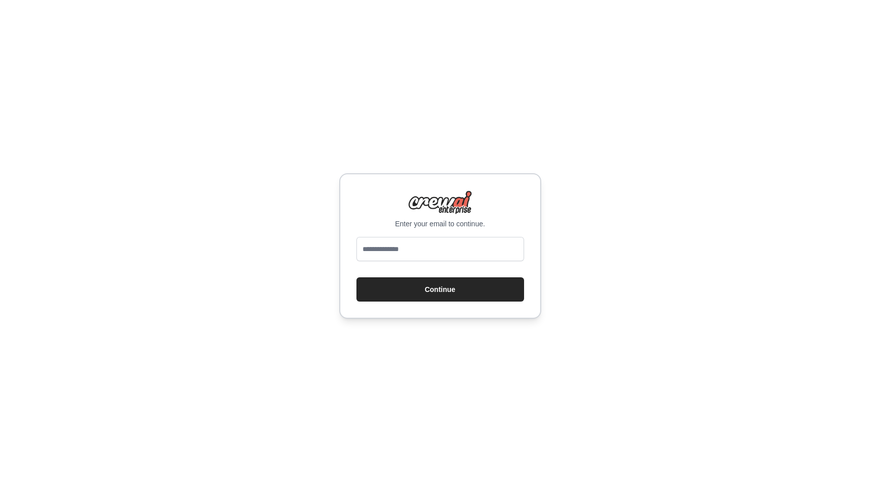
type input "**********"
click at [356, 277] on button "Continue" at bounding box center [440, 289] width 168 height 24
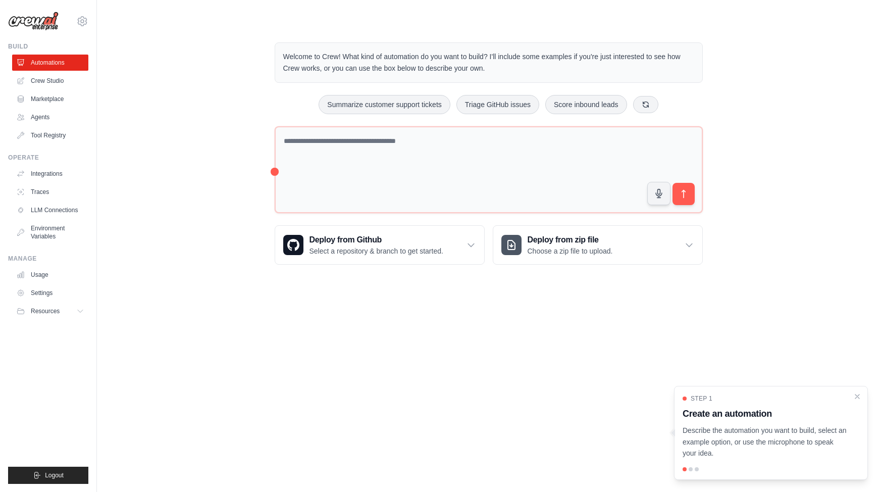
click at [365, 350] on body "buithu.ktmt05@gmail.com Settings Build Automations Crew Studio" at bounding box center [440, 246] width 880 height 492
click at [53, 112] on link "Agents" at bounding box center [51, 117] width 76 height 16
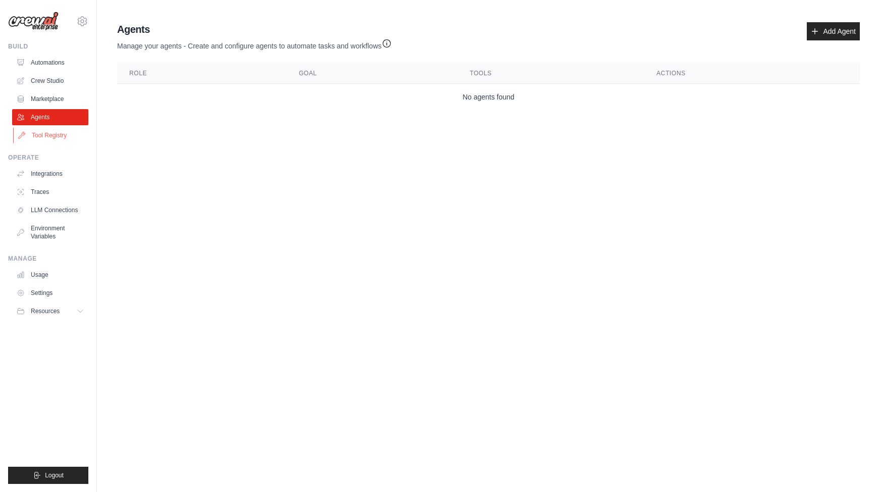
click at [60, 135] on link "Tool Registry" at bounding box center [51, 135] width 76 height 16
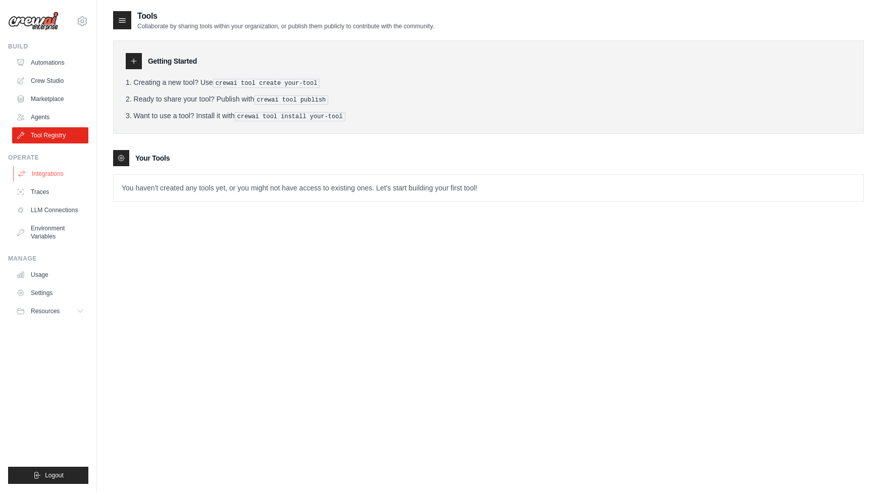
click at [40, 169] on link "Integrations" at bounding box center [51, 174] width 76 height 16
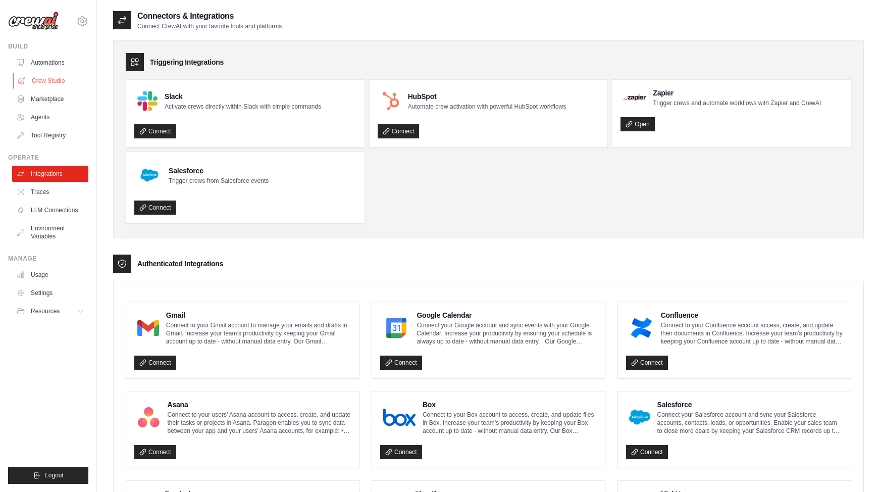
click at [59, 81] on link "Crew Studio" at bounding box center [51, 81] width 76 height 16
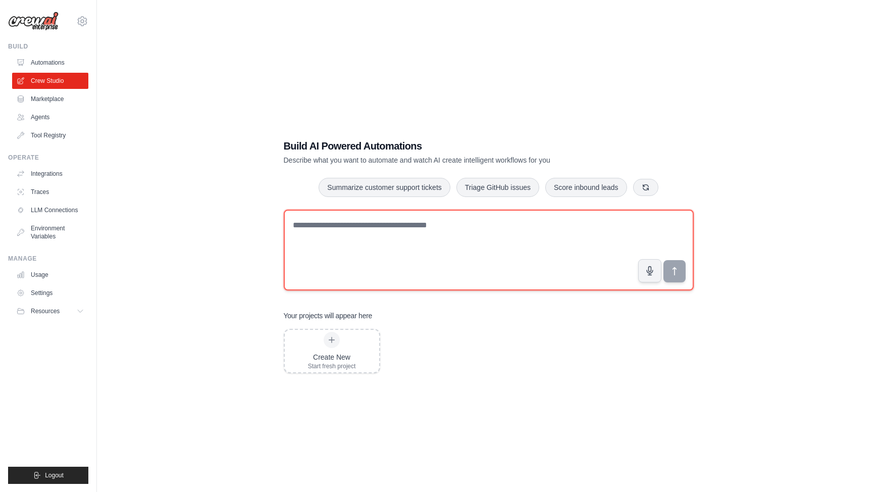
click at [387, 263] on textarea at bounding box center [489, 249] width 410 height 81
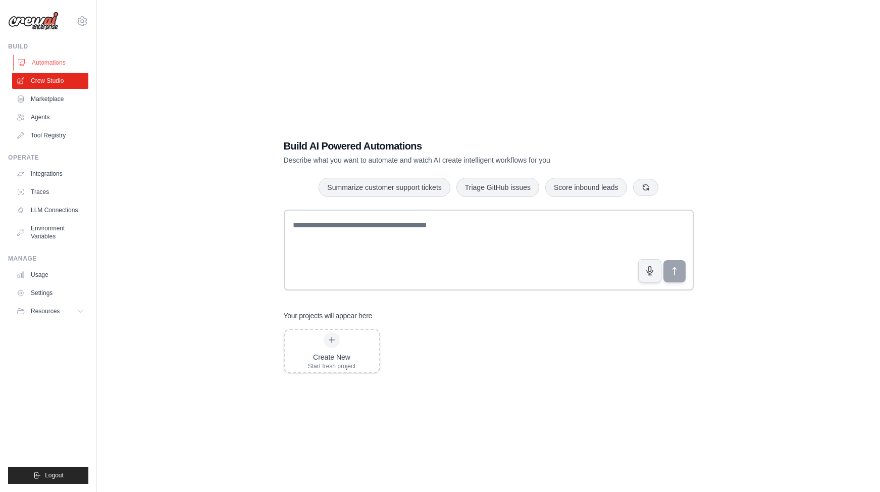
click at [51, 68] on link "Automations" at bounding box center [51, 63] width 76 height 16
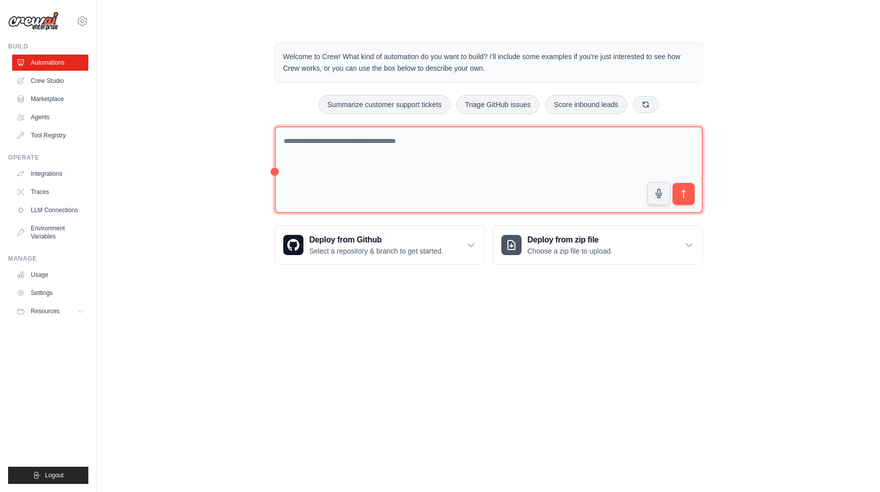
click at [316, 175] on textarea at bounding box center [489, 169] width 428 height 87
click at [407, 178] on textarea at bounding box center [489, 169] width 428 height 87
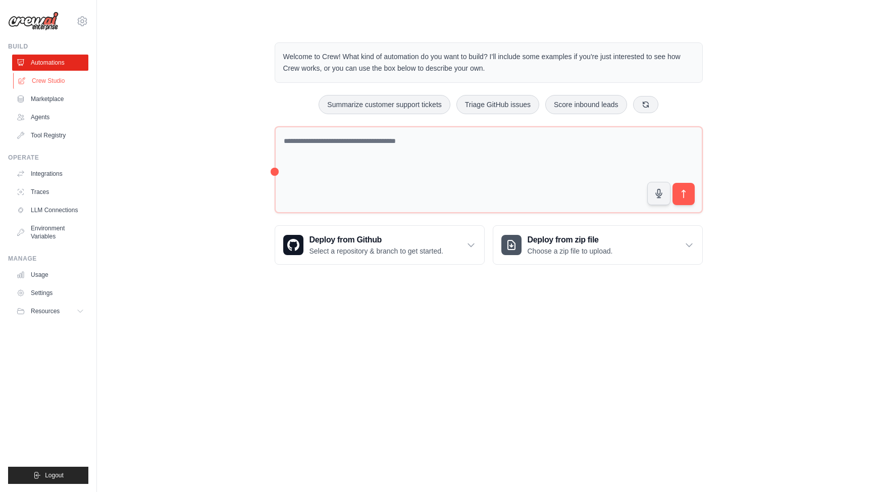
click at [49, 73] on link "Crew Studio" at bounding box center [51, 81] width 76 height 16
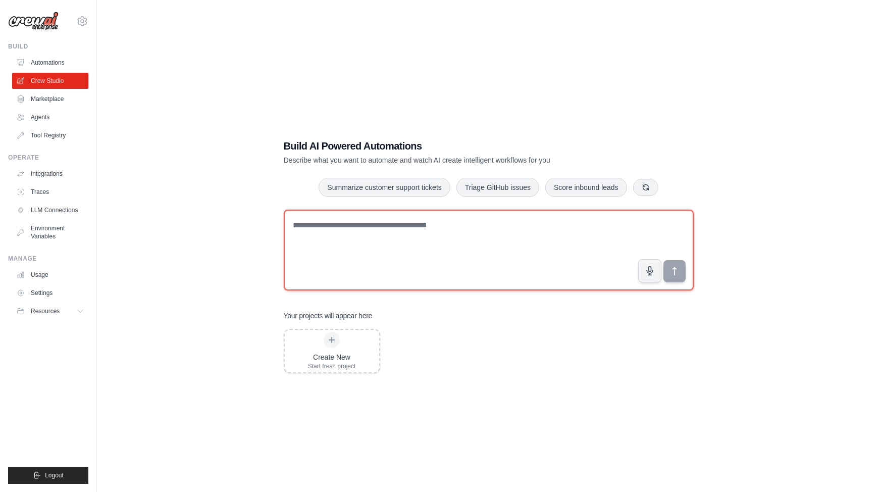
click at [356, 224] on textarea at bounding box center [489, 249] width 410 height 81
type textarea "********"
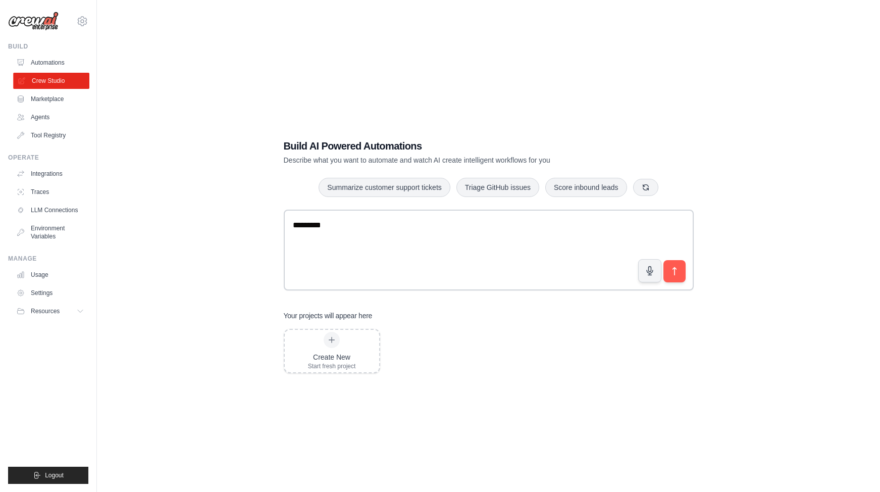
click at [40, 88] on link "Crew Studio" at bounding box center [51, 81] width 76 height 16
click at [39, 103] on link "Marketplace" at bounding box center [51, 99] width 76 height 16
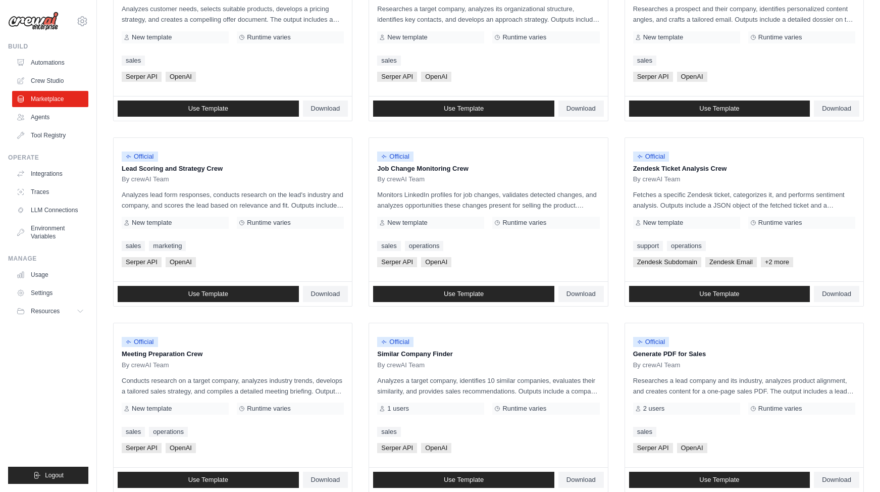
scroll to position [444, 0]
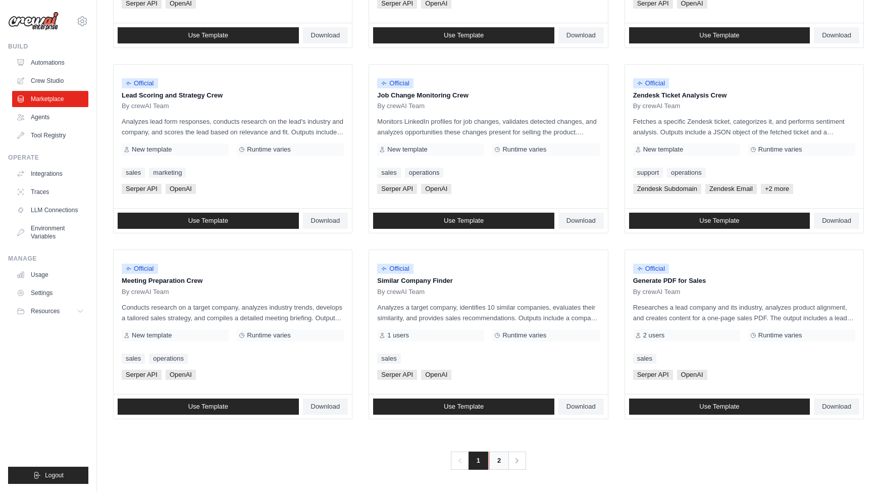
click at [499, 457] on link "2" at bounding box center [499, 460] width 20 height 18
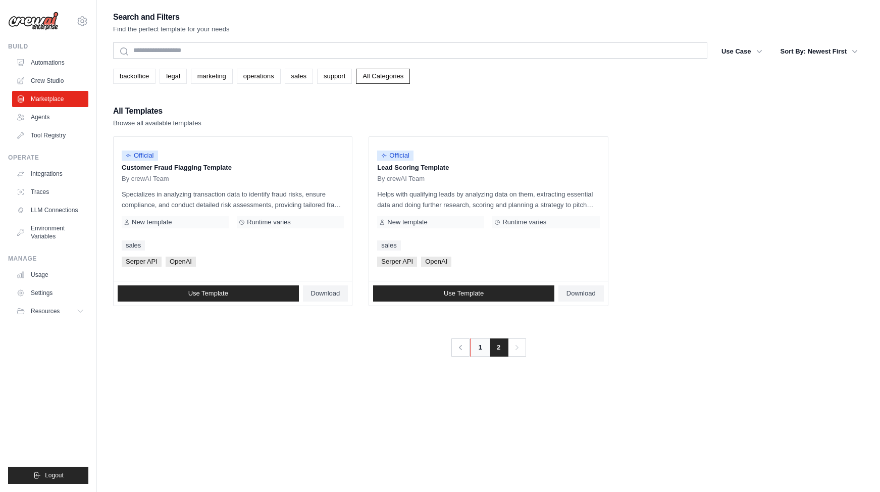
click at [478, 343] on link "1" at bounding box center [480, 347] width 20 height 18
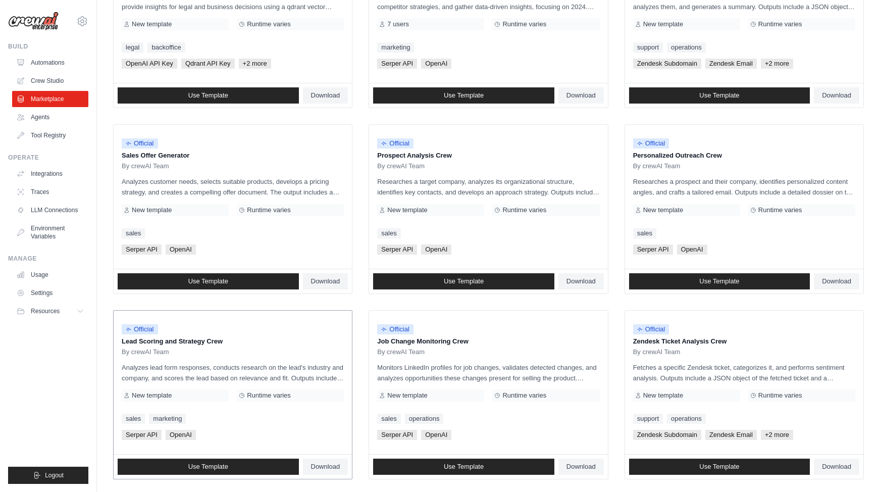
scroll to position [166, 0]
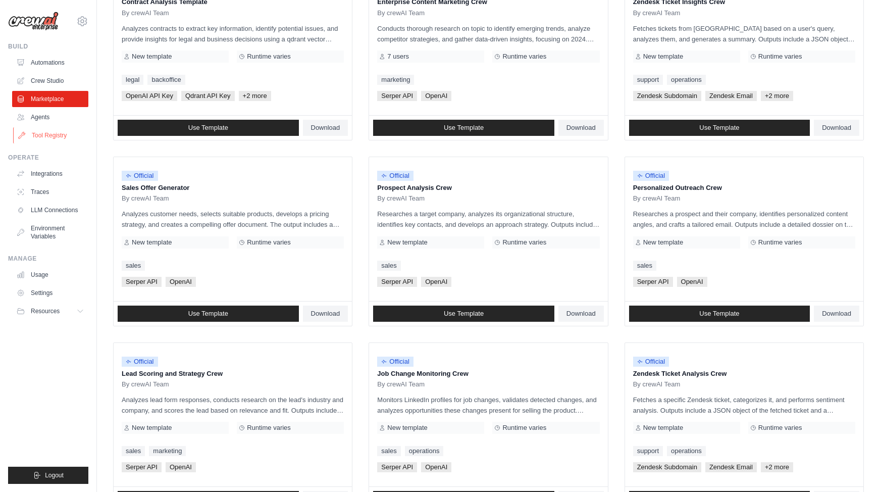
click at [44, 134] on link "Tool Registry" at bounding box center [51, 135] width 76 height 16
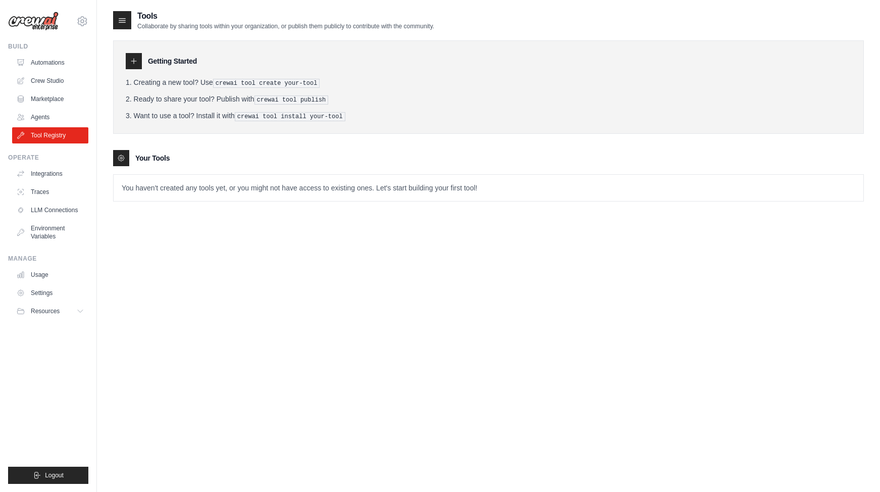
click at [132, 56] on div at bounding box center [134, 61] width 16 height 16
click at [125, 20] on icon at bounding box center [122, 21] width 7 height 4
click at [147, 187] on p "You haven't created any tools yet, or you might not have access to existing one…" at bounding box center [488, 188] width 749 height 26
click at [38, 115] on link "Agents" at bounding box center [51, 117] width 76 height 16
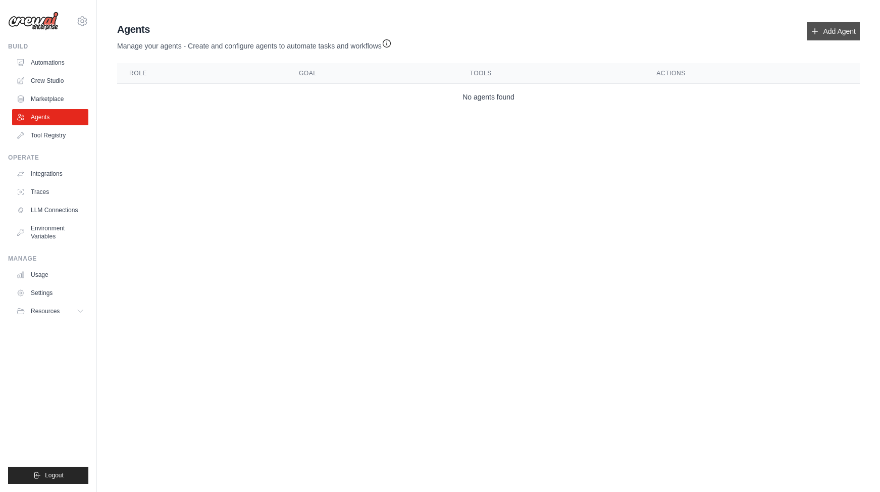
click at [848, 38] on link "Add Agent" at bounding box center [832, 31] width 53 height 18
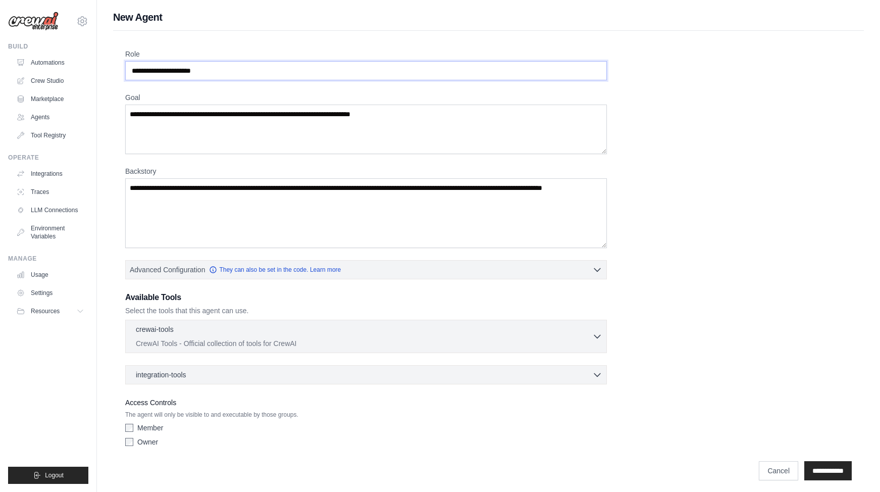
click at [319, 75] on input "Role" at bounding box center [365, 70] width 481 height 19
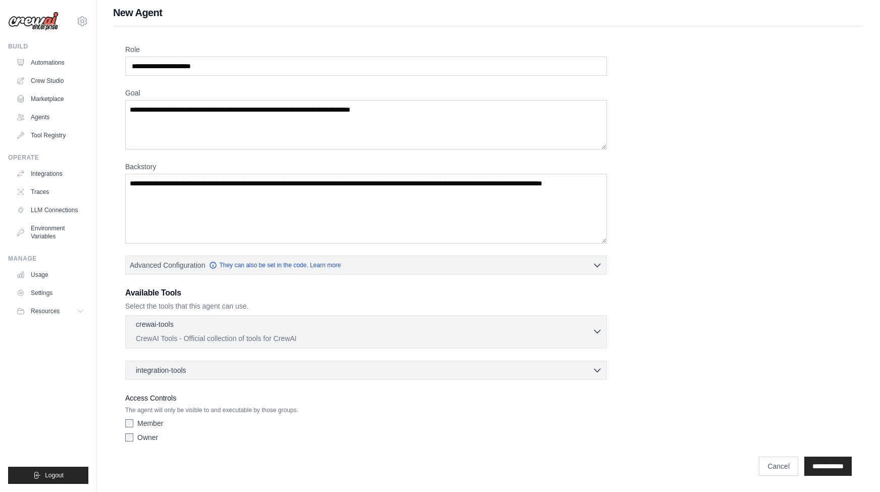
click at [305, 329] on div "crewai-tools 0 selected" at bounding box center [364, 325] width 456 height 12
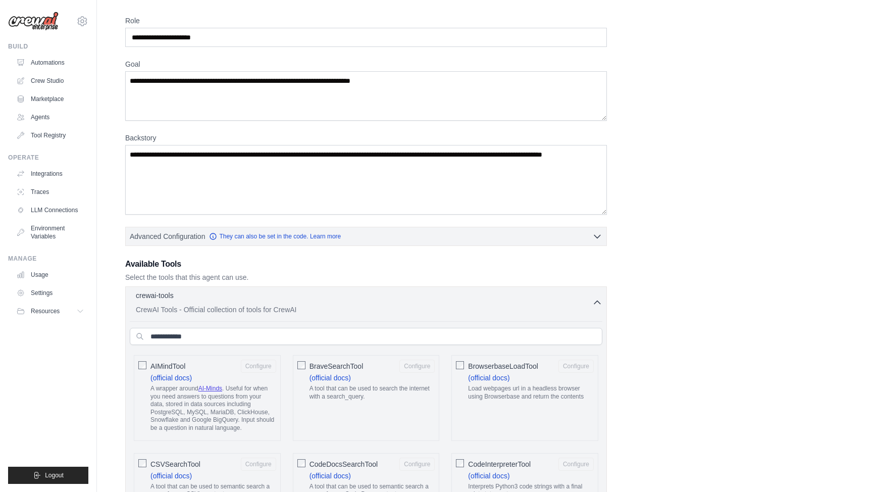
scroll to position [0, 0]
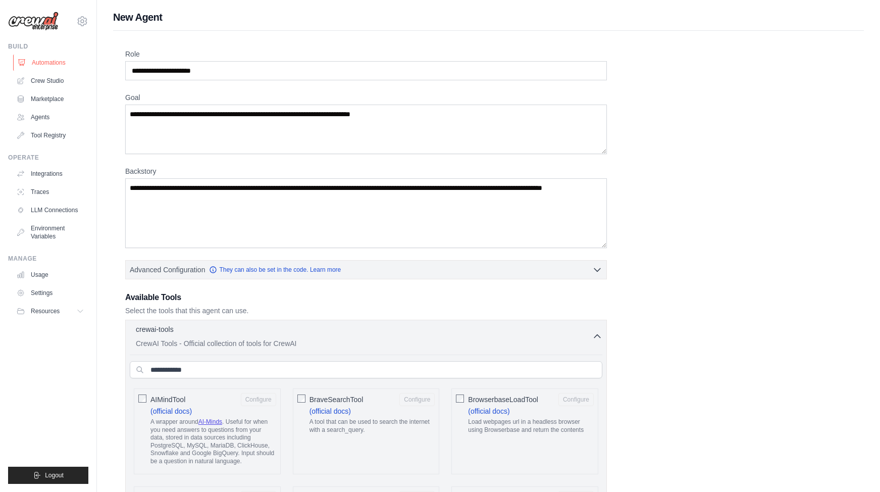
click at [50, 62] on link "Automations" at bounding box center [51, 63] width 76 height 16
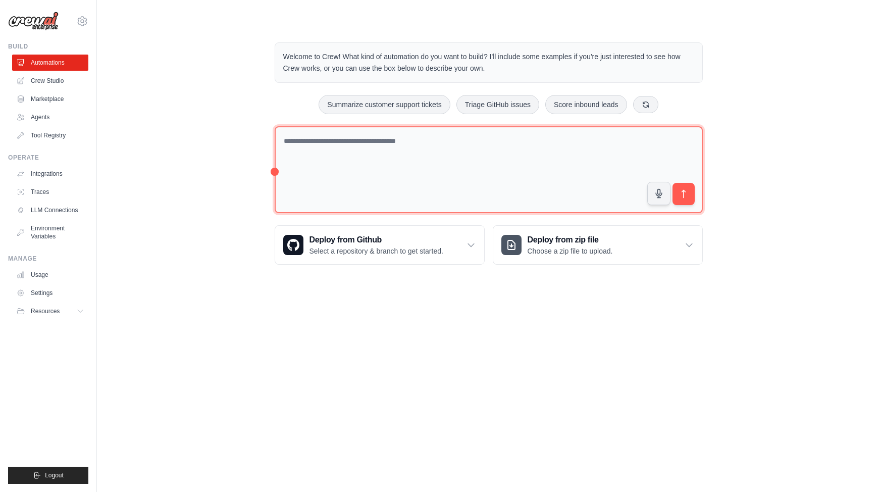
click at [406, 170] on textarea at bounding box center [489, 169] width 428 height 87
type textarea "**********"
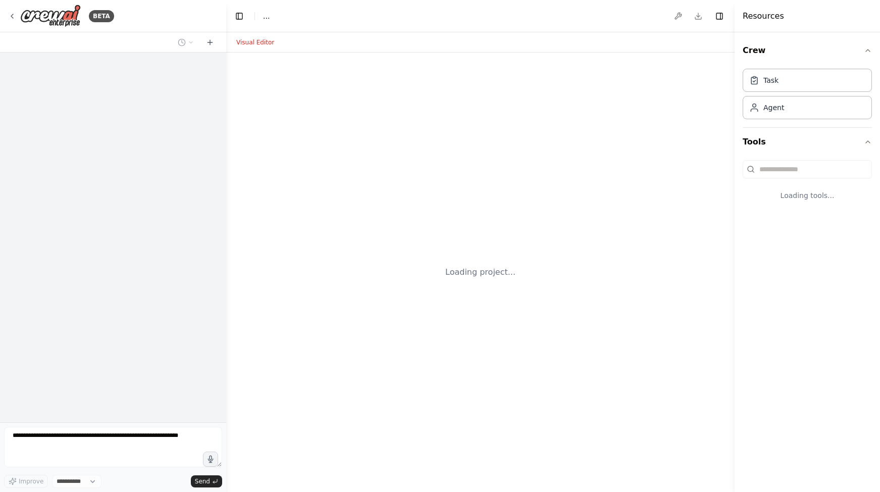
select select "****"
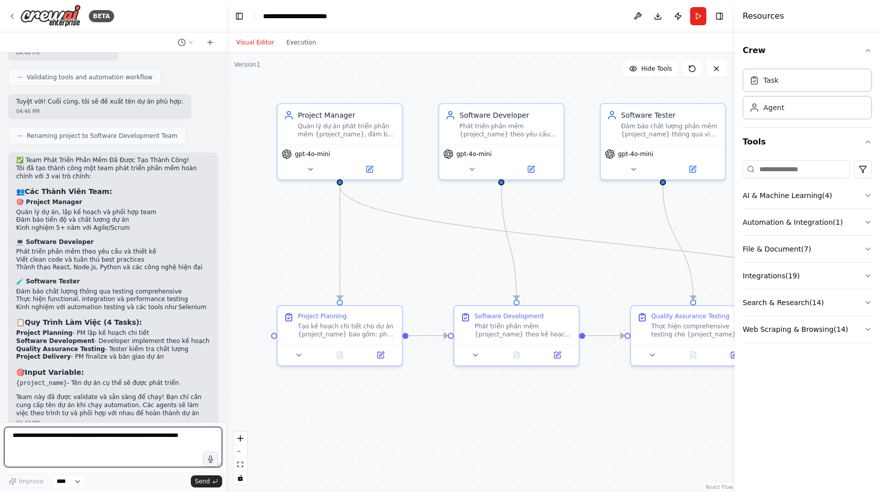
scroll to position [870, 0]
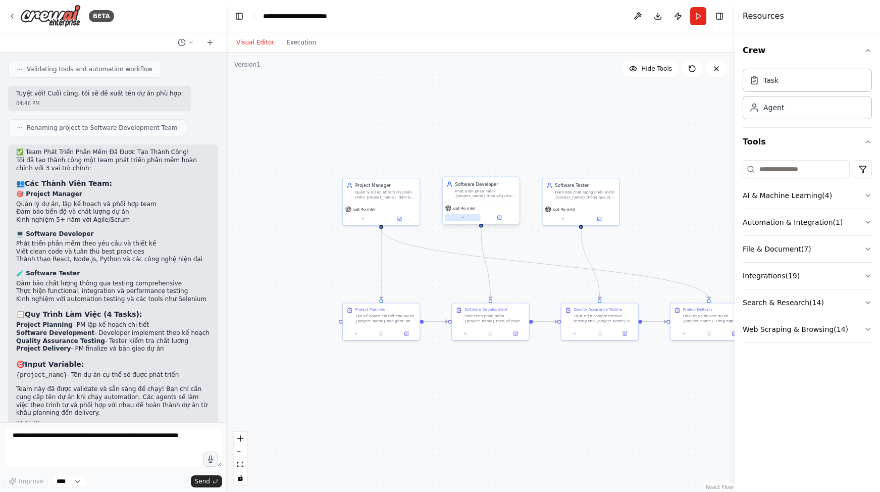
click at [462, 218] on icon at bounding box center [462, 217] width 5 height 5
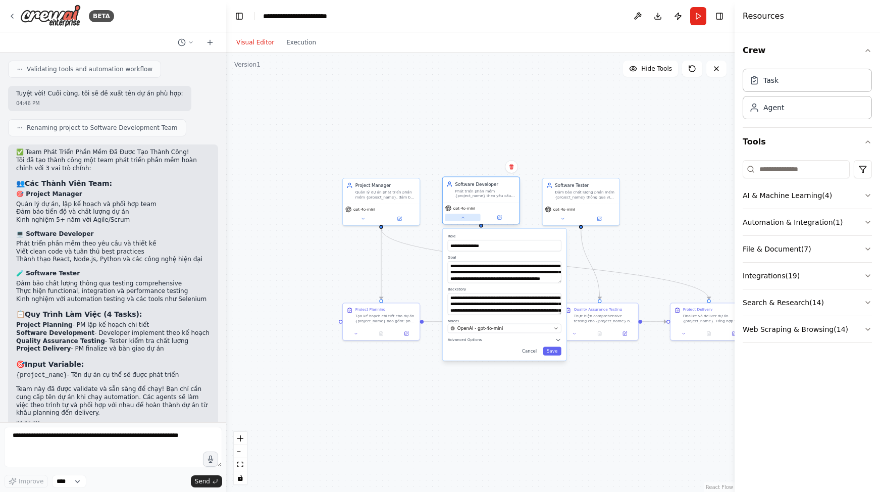
click at [462, 218] on icon at bounding box center [462, 217] width 5 height 5
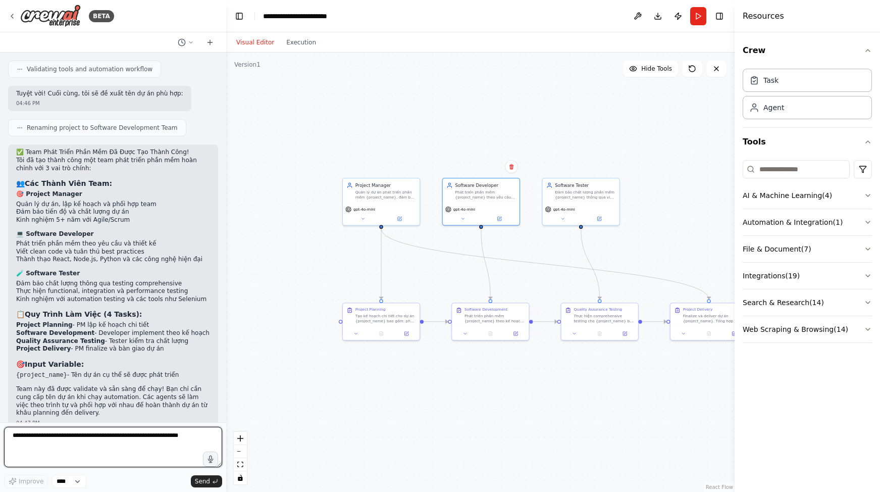
click at [83, 444] on textarea at bounding box center [113, 446] width 218 height 40
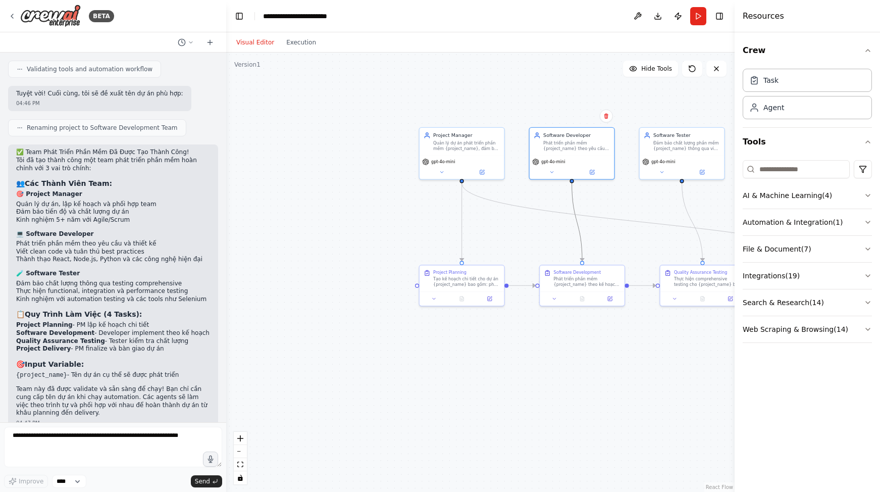
drag, startPoint x: 573, startPoint y: 202, endPoint x: 333, endPoint y: 202, distance: 239.7
click at [333, 202] on div ".deletable-edge-delete-btn { width: 20px; height: 20px; border: 0px solid #ffff…" at bounding box center [480, 271] width 508 height 439
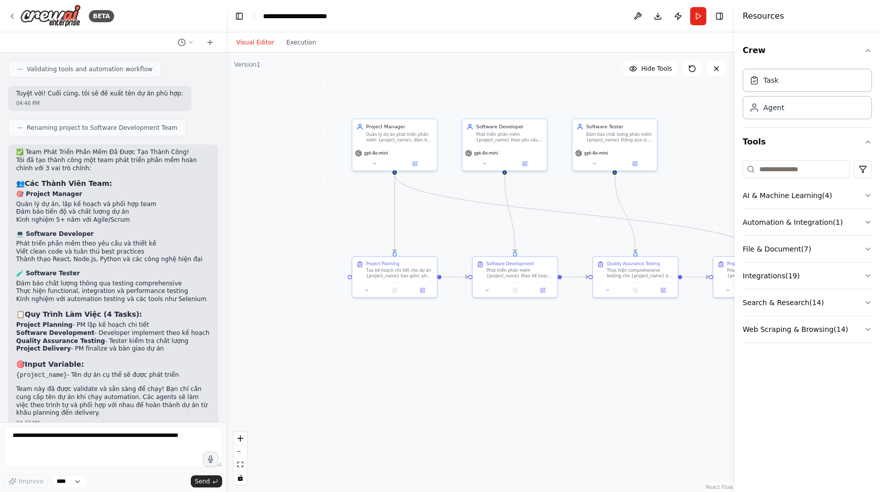
drag, startPoint x: 380, startPoint y: 213, endPoint x: 312, endPoint y: 204, distance: 68.2
click at [312, 204] on div ".deletable-edge-delete-btn { width: 20px; height: 20px; border: 0px solid #ffff…" at bounding box center [480, 271] width 508 height 439
click at [69, 439] on textarea at bounding box center [113, 446] width 218 height 40
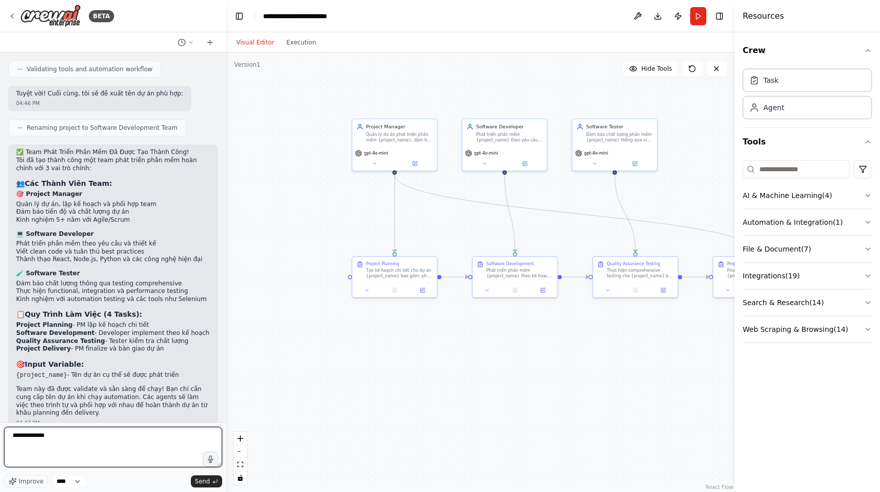
type textarea "**********"
type textarea "*******"
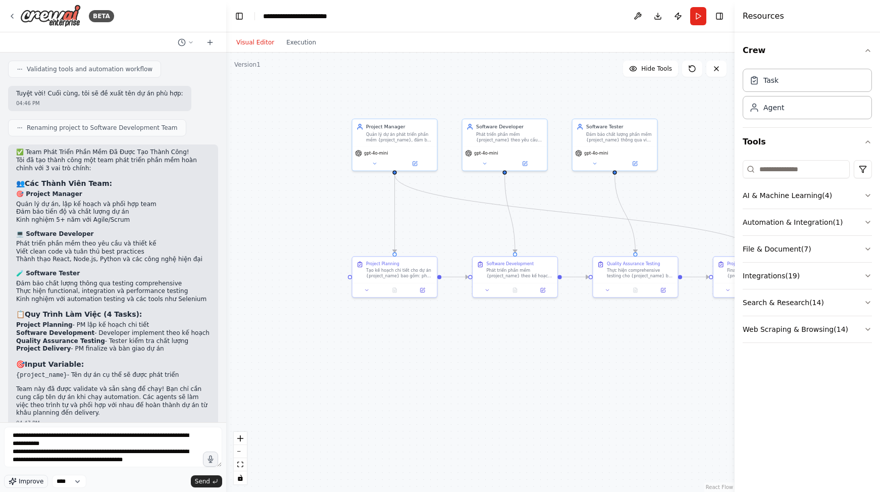
click at [33, 477] on span "Improve" at bounding box center [31, 481] width 25 height 8
click at [774, 113] on div "Agent" at bounding box center [806, 106] width 129 height 23
type textarea "**********"
click at [872, 193] on div "Crew Task Agent Tools AI & Machine Learning ( 4 ) Automation & Integration ( 1 …" at bounding box center [806, 261] width 145 height 459
click at [868, 193] on icon "button" at bounding box center [867, 195] width 8 height 8
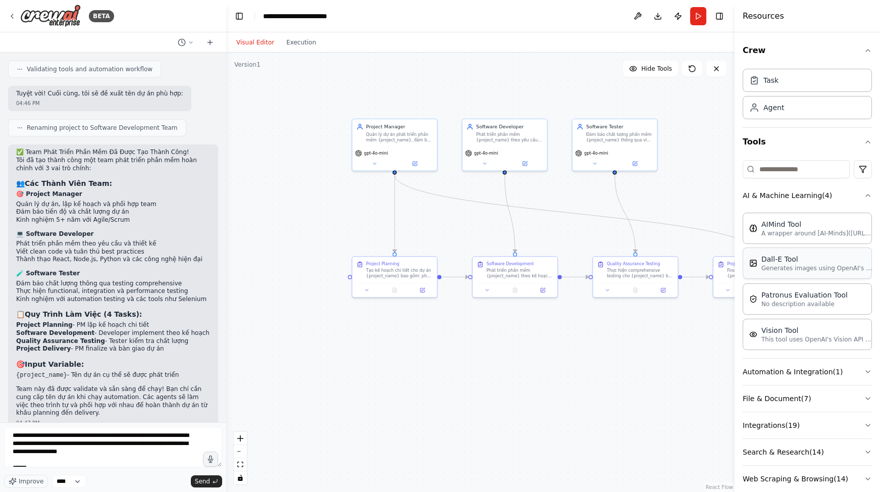
scroll to position [17, 0]
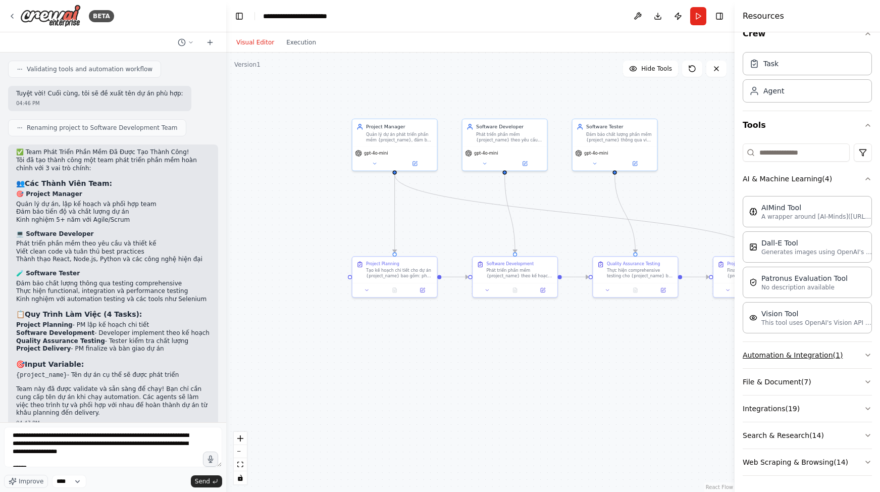
click at [865, 356] on icon "button" at bounding box center [867, 355] width 8 height 8
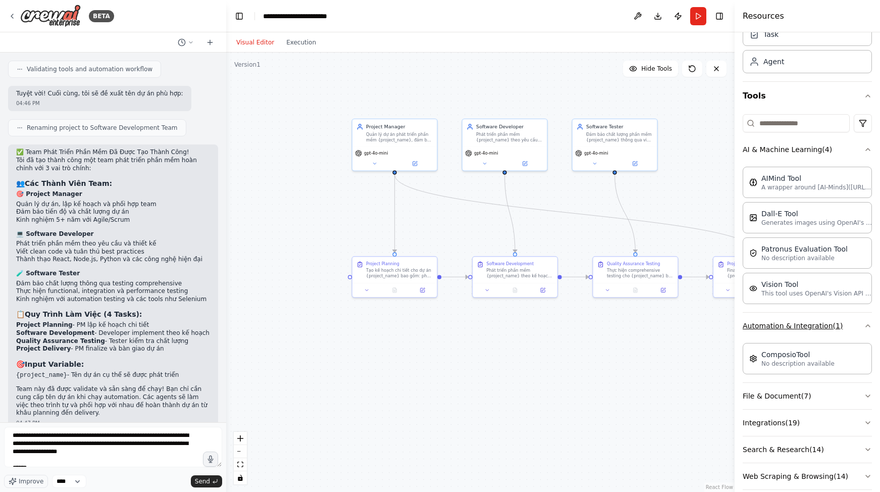
scroll to position [60, 0]
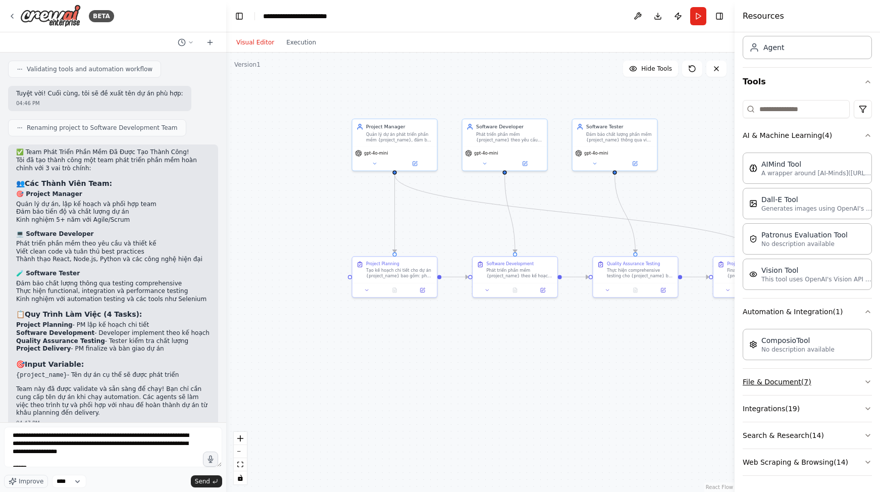
click at [863, 382] on icon "button" at bounding box center [867, 381] width 8 height 8
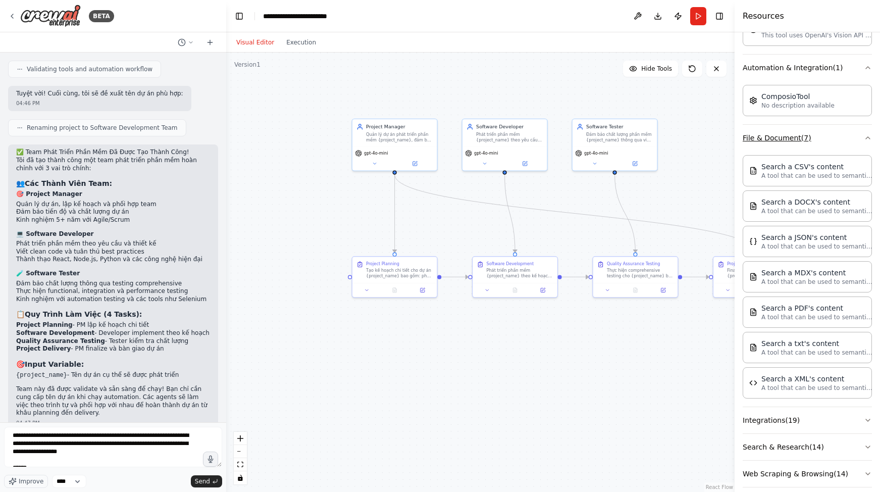
scroll to position [306, 0]
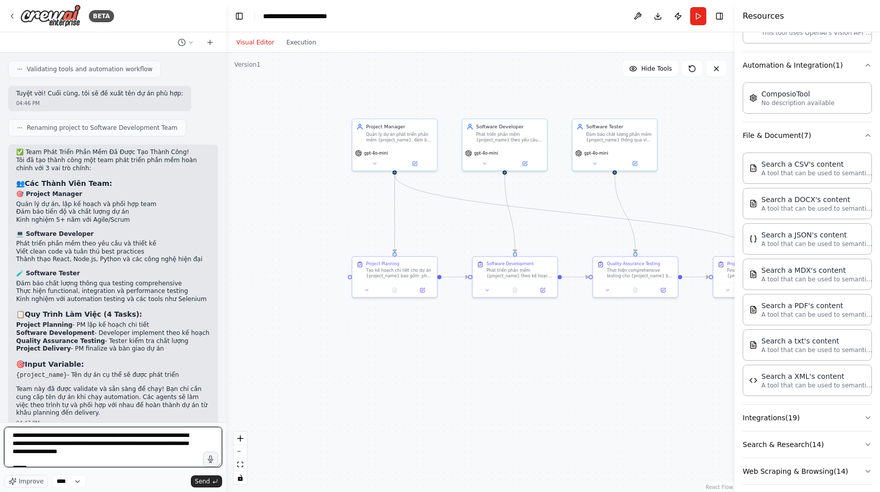
click at [94, 449] on textarea at bounding box center [113, 446] width 218 height 40
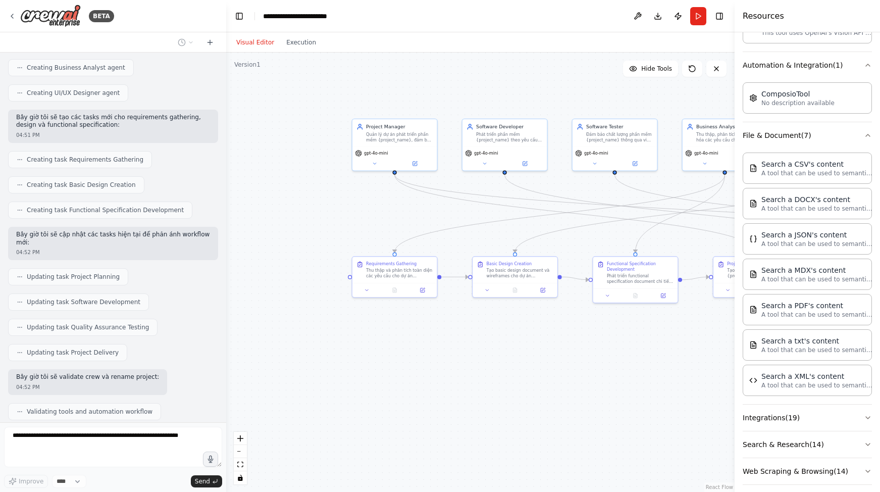
scroll to position [1690, 0]
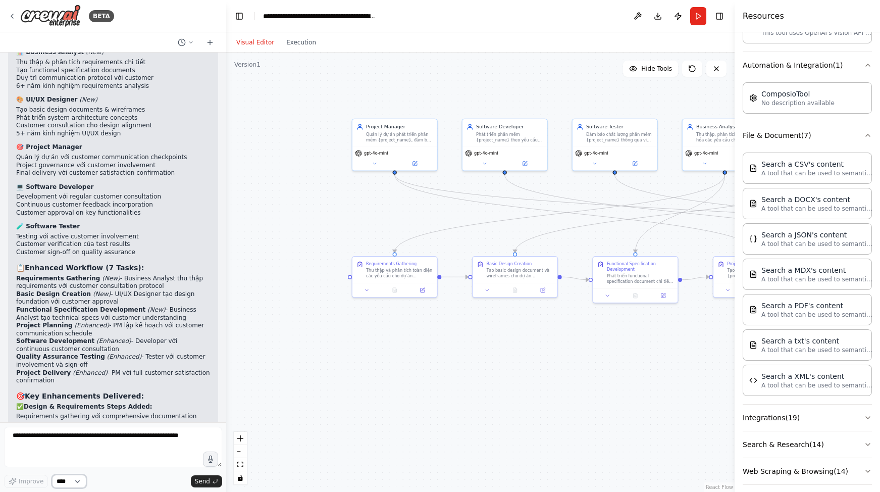
click at [83, 478] on select "****" at bounding box center [69, 480] width 34 height 13
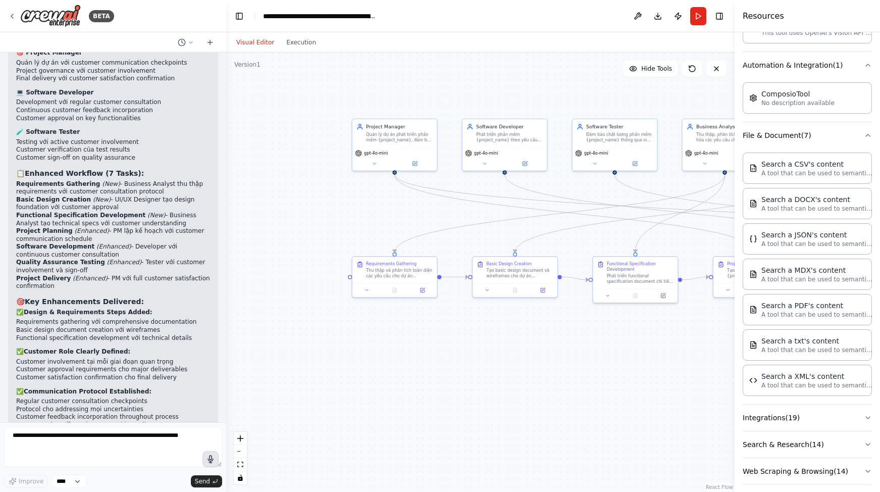
click at [206, 457] on icon "button" at bounding box center [210, 459] width 9 height 9
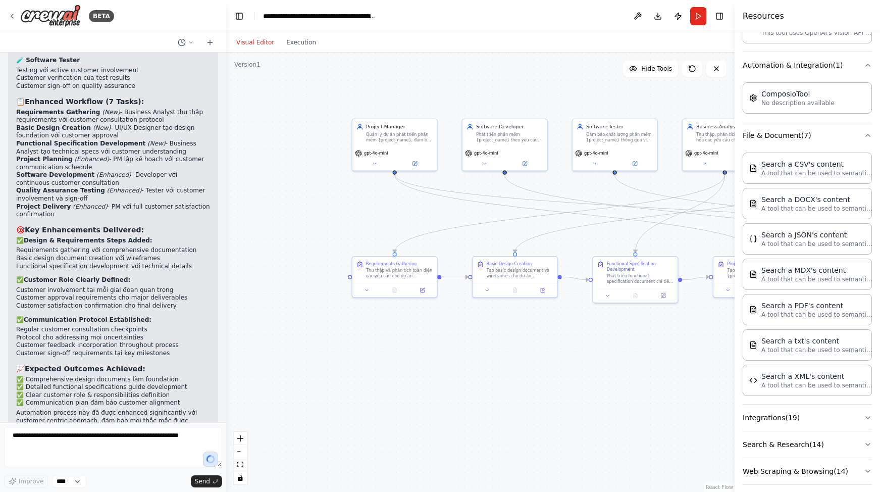
scroll to position [2289, 0]
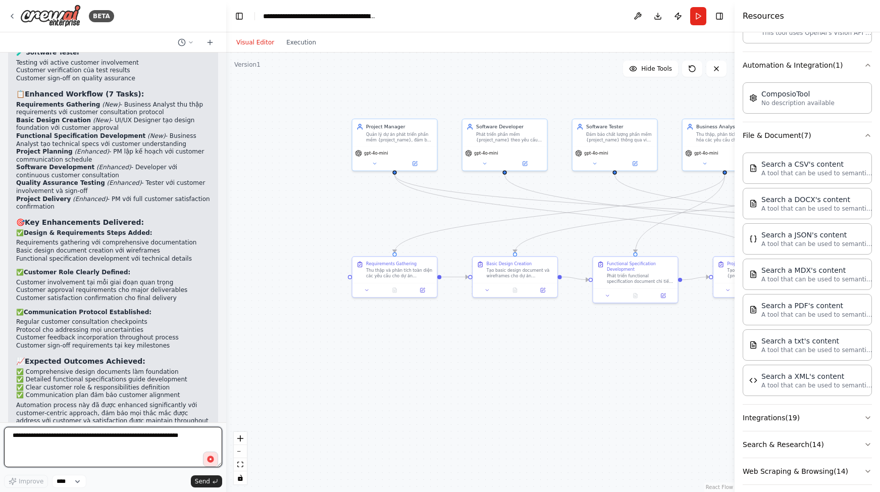
click at [136, 440] on textarea at bounding box center [113, 446] width 218 height 40
click at [209, 458] on circle "button" at bounding box center [210, 459] width 3 height 3
click at [157, 441] on textarea at bounding box center [113, 446] width 218 height 40
type textarea "**********"
click at [145, 432] on textarea "**********" at bounding box center [113, 446] width 218 height 40
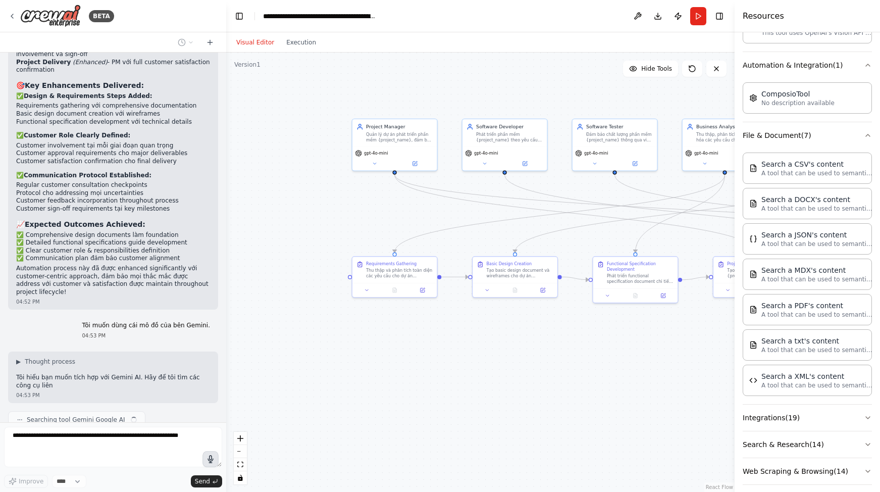
scroll to position [2433, 0]
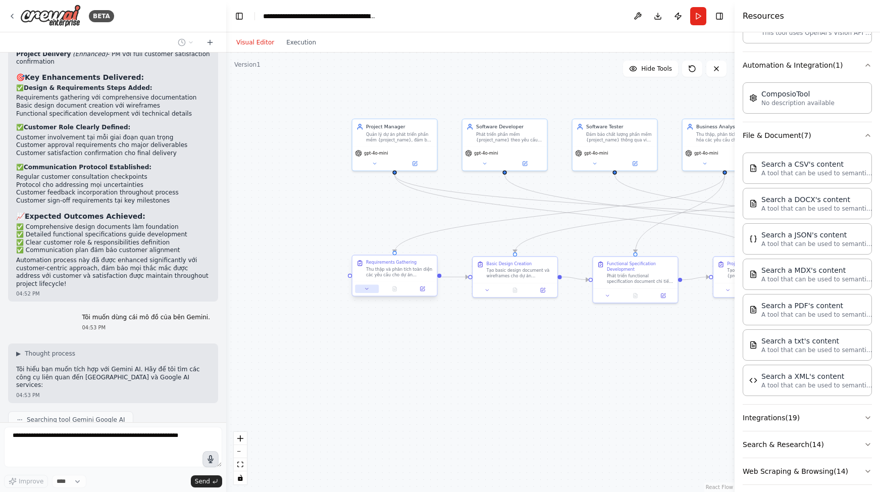
click at [366, 289] on icon at bounding box center [367, 289] width 6 height 6
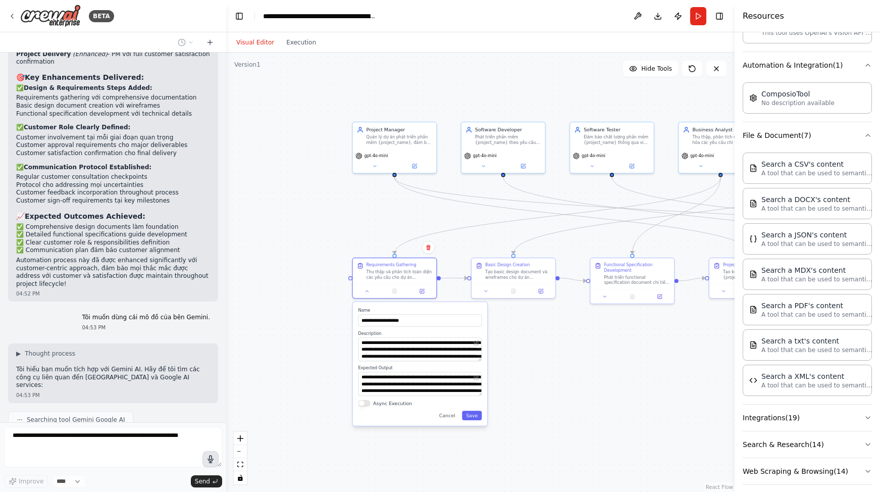
scroll to position [2459, 0]
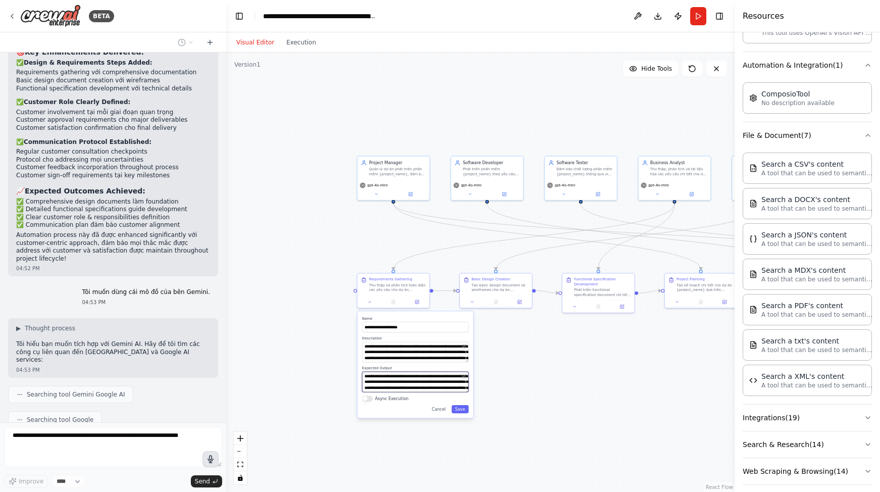
click at [386, 387] on textarea "**********" at bounding box center [415, 381] width 106 height 21
click at [572, 368] on div ".deletable-edge-delete-btn { width: 20px; height: 20px; border: 0px solid #ffff…" at bounding box center [480, 271] width 508 height 439
click at [333, 266] on div ".deletable-edge-delete-btn { width: 20px; height: 20px; border: 0px solid #ffff…" at bounding box center [480, 271] width 508 height 439
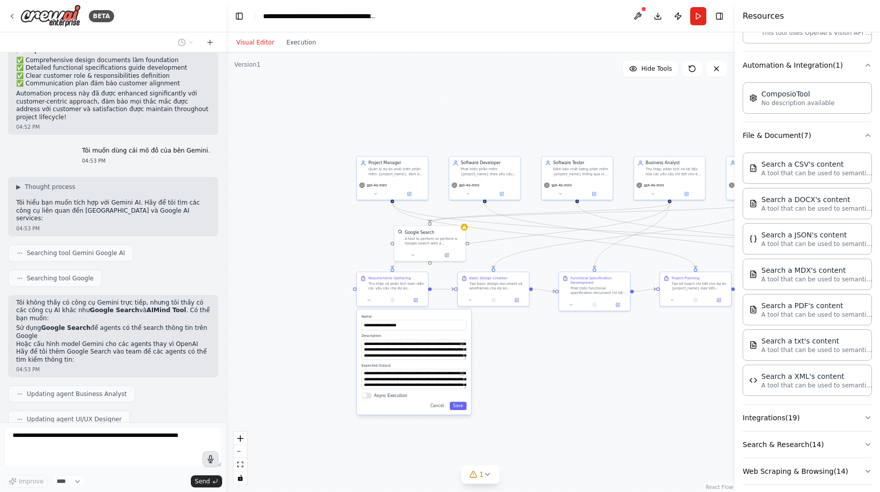
scroll to position [2625, 0]
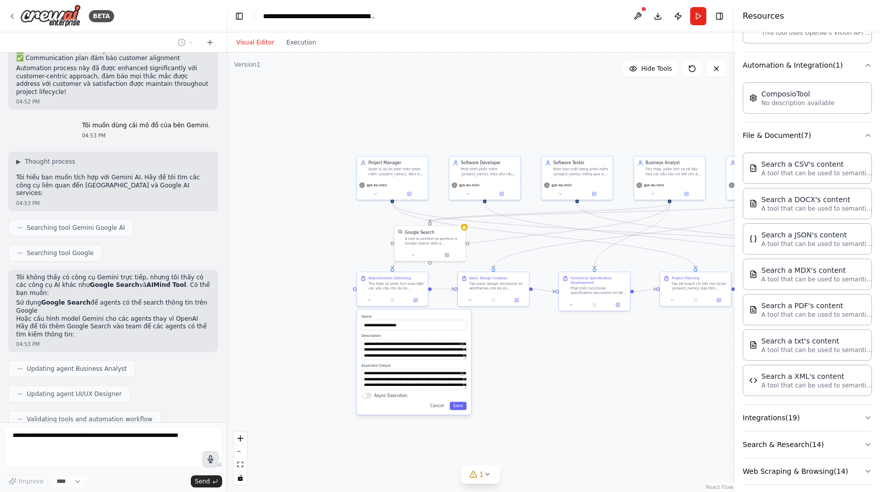
click at [333, 320] on div ".deletable-edge-delete-btn { width: 20px; height: 20px; border: 0px solid #ffff…" at bounding box center [480, 271] width 508 height 439
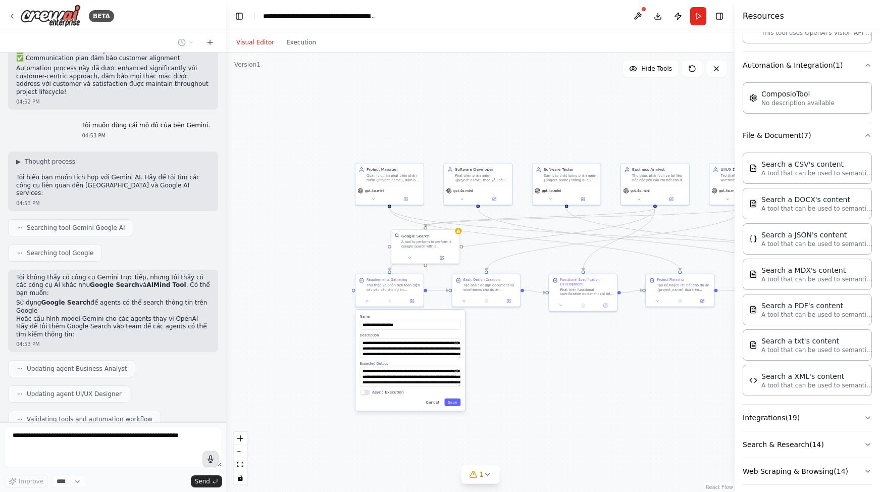
click at [429, 404] on button "Cancel" at bounding box center [432, 402] width 20 height 8
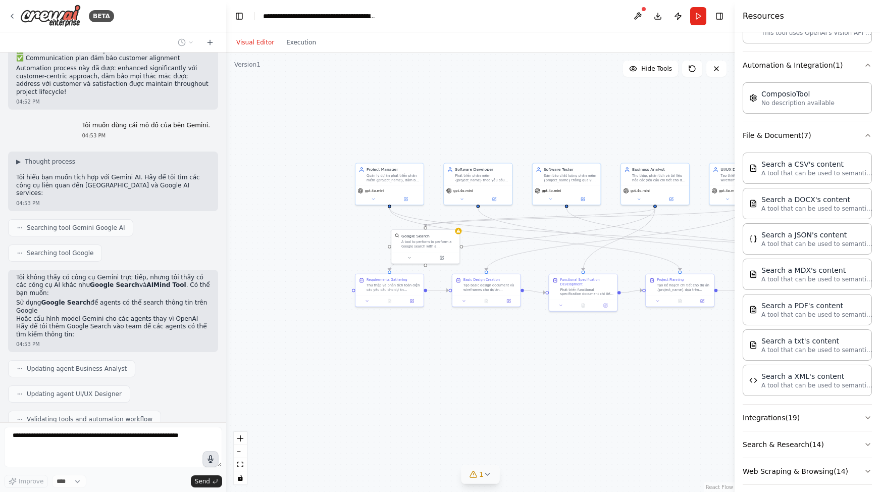
click at [485, 476] on icon at bounding box center [487, 474] width 8 height 8
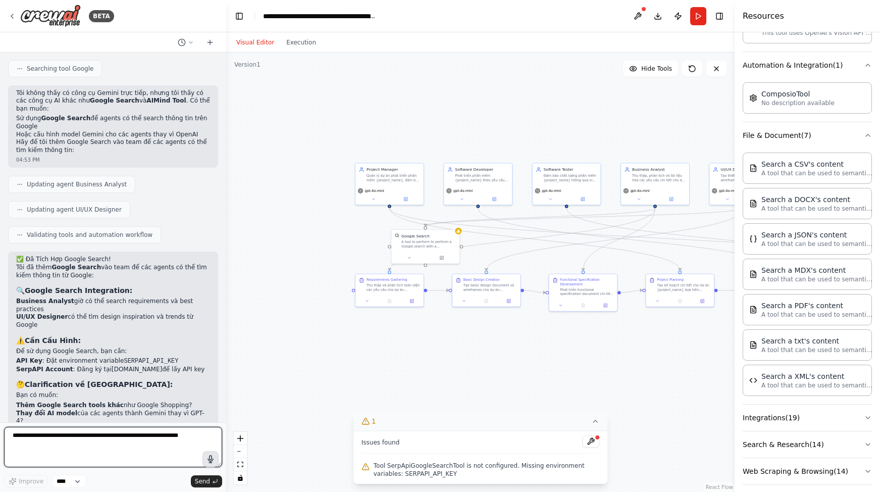
scroll to position [2800, 0]
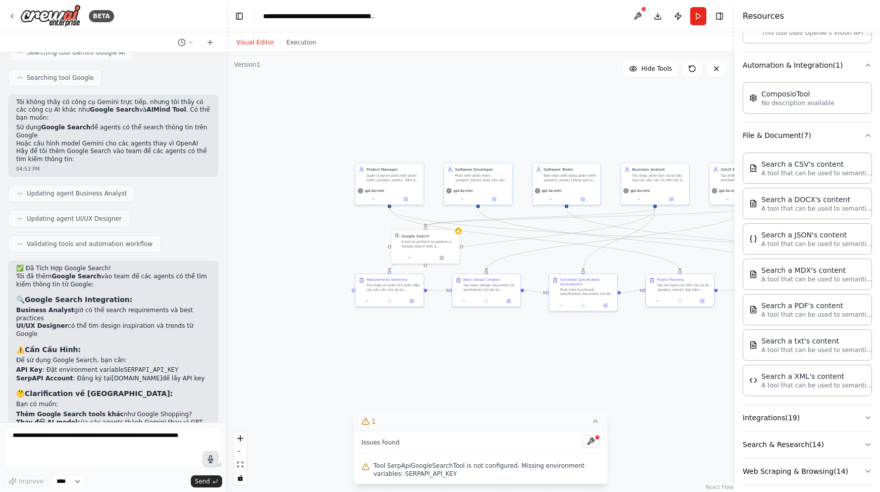
click at [154, 366] on code "SERPAPI_API_KEY" at bounding box center [151, 369] width 55 height 7
copy code "SERPAPI_API_KEY"
click at [125, 440] on textarea at bounding box center [113, 446] width 218 height 40
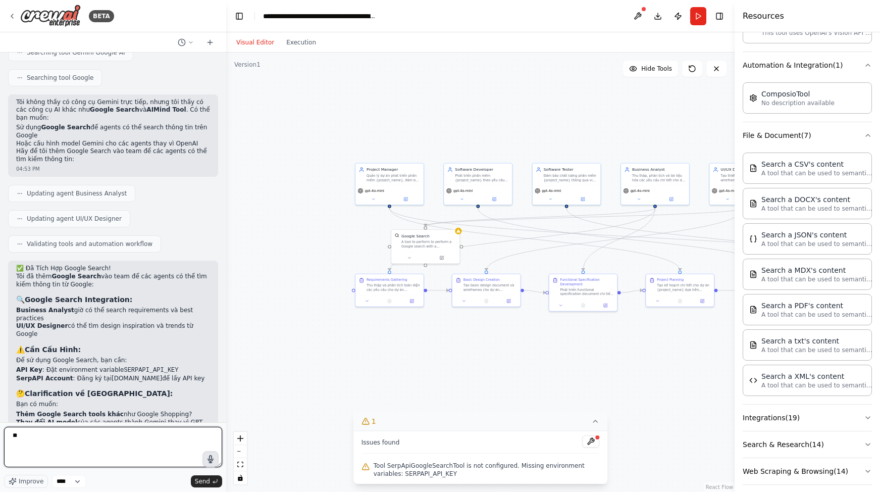
type textarea "*"
type textarea "**********"
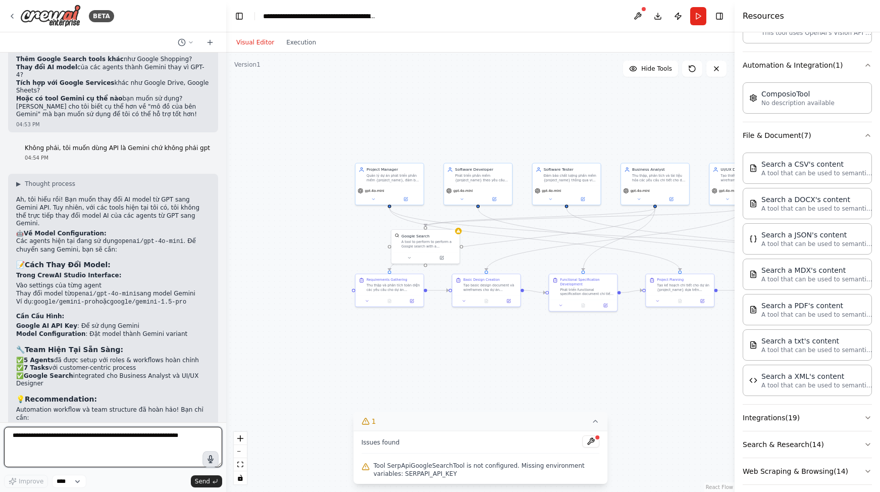
scroll to position [3163, 0]
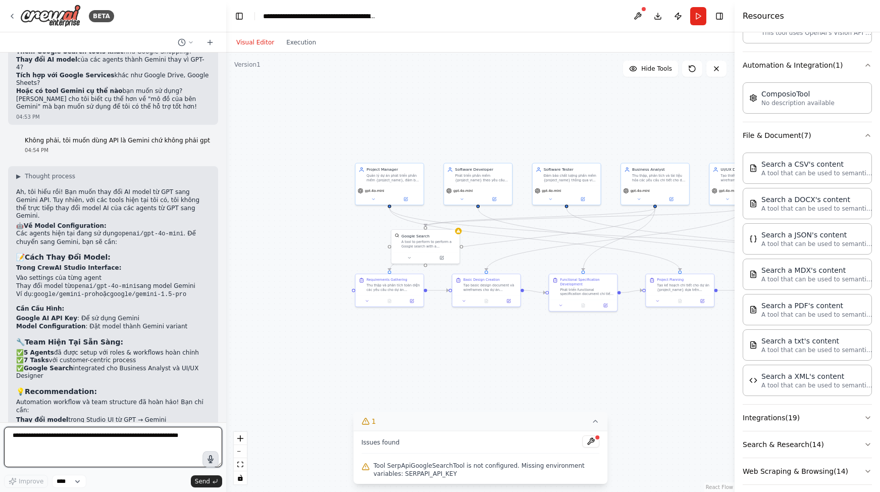
click at [72, 433] on textarea at bounding box center [113, 446] width 218 height 40
type textarea "**********"
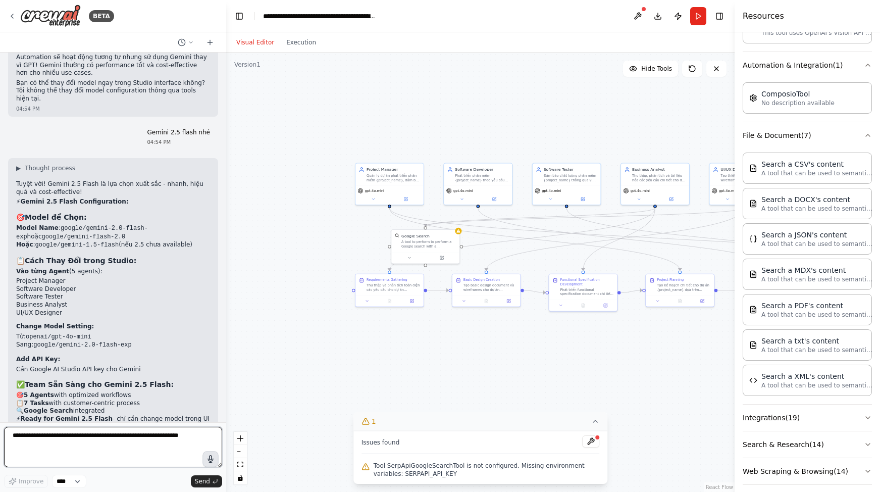
scroll to position [3557, 0]
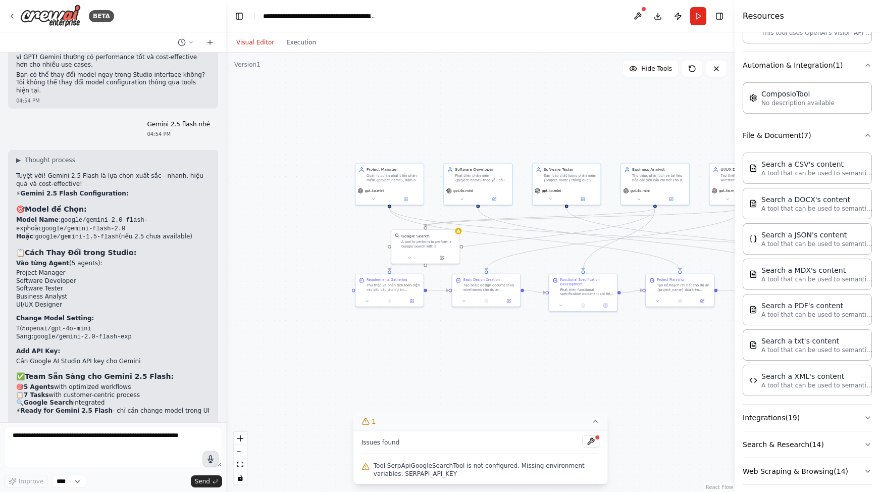
click at [279, 233] on div ".deletable-edge-delete-btn { width: 20px; height: 20px; border: 0px solid #ffff…" at bounding box center [480, 271] width 508 height 439
click at [160, 259] on ol "Vào từng Agent (5 agents): Project Manager Software Developer Software Tester B…" at bounding box center [113, 312] width 194 height 106
click at [319, 249] on div ".deletable-edge-delete-btn { width: 20px; height: 20px; border: 0px solid #ffff…" at bounding box center [480, 271] width 508 height 439
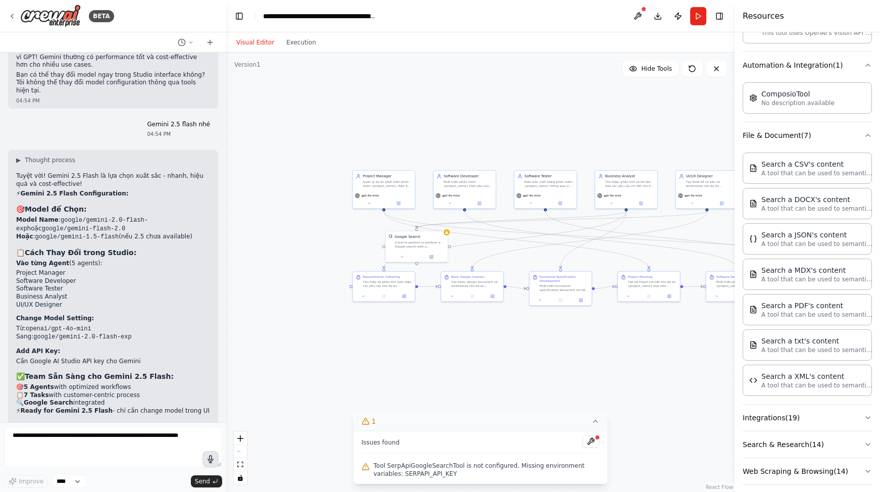
click at [445, 452] on div "Issues found" at bounding box center [480, 444] width 238 height 18
click at [432, 468] on span "Tool SerpApiGoogleSearchTool is not configured. Missing environment variables: …" at bounding box center [486, 469] width 226 height 16
click at [250, 44] on button "Visual Editor" at bounding box center [255, 42] width 50 height 12
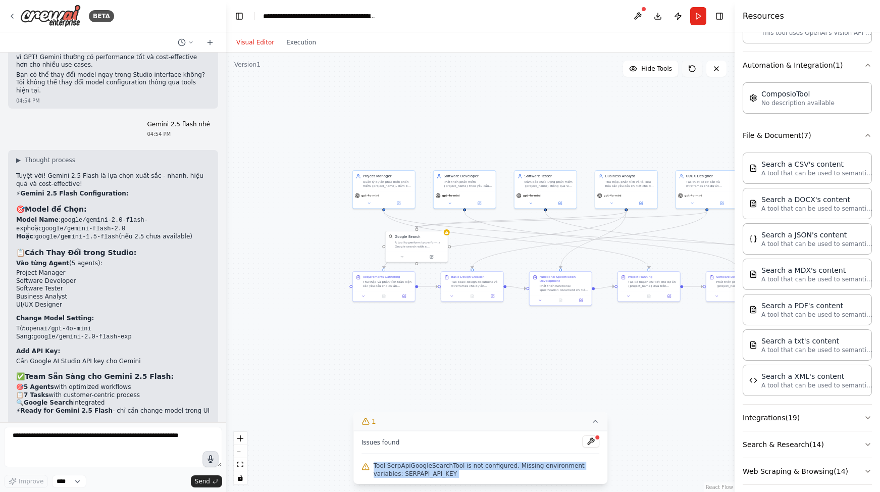
click at [691, 69] on icon at bounding box center [692, 69] width 8 height 8
click at [432, 465] on span "Tool SerpApiGoogleSearchTool is not configured. Missing environment variables: …" at bounding box center [486, 469] width 226 height 16
copy div "Tool SerpApiGoogleSearchTool is not configured. Missing environment variables: …"
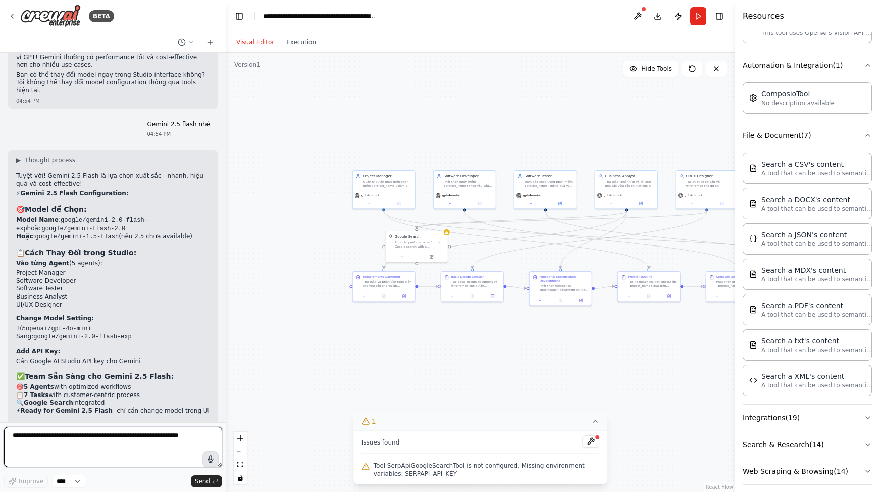
click at [95, 450] on textarea at bounding box center [113, 446] width 218 height 40
paste textarea "**********"
type textarea "**********"
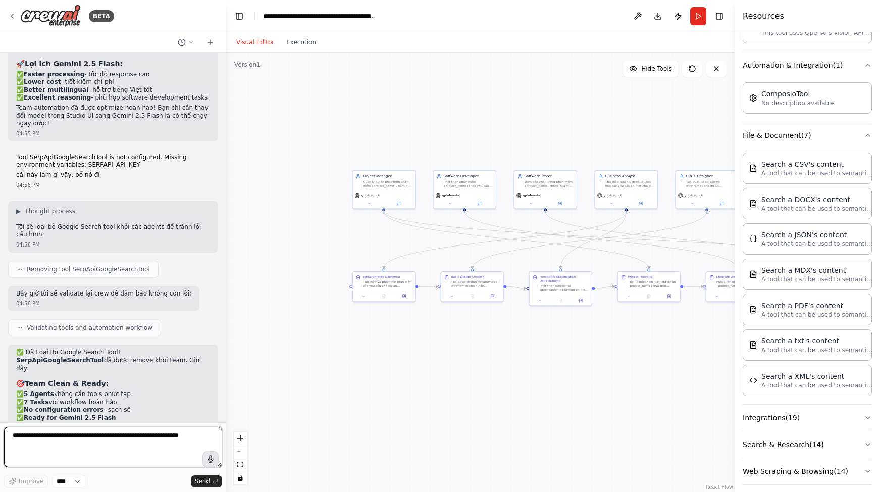
scroll to position [3927, 0]
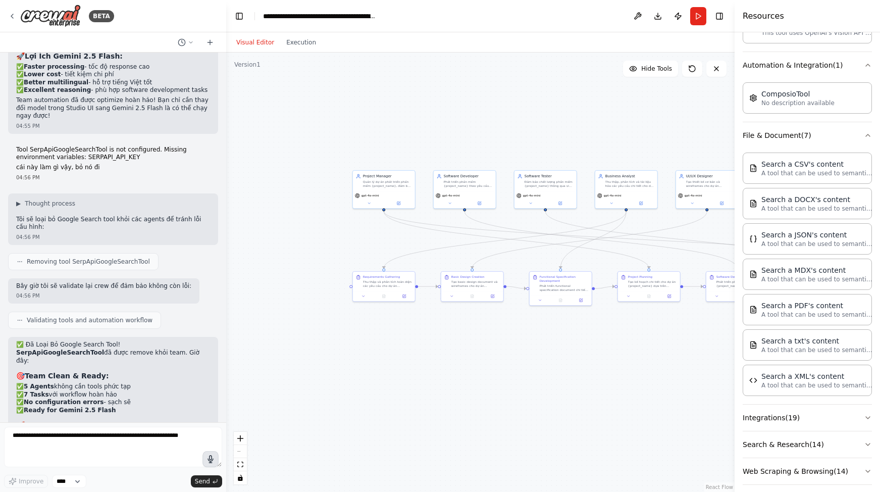
click at [123, 432] on p "Chỉ cần thay đổi model trong Studio UI:" at bounding box center [113, 436] width 194 height 8
click at [134, 451] on li "Sang: google/gemini-2.0-flash-exp" at bounding box center [113, 455] width 194 height 9
click at [137, 475] on p "Team automation hoàn toàn clean, không cần cấu hình phức tạp nào thêm. Các agen…" at bounding box center [113, 487] width 194 height 24
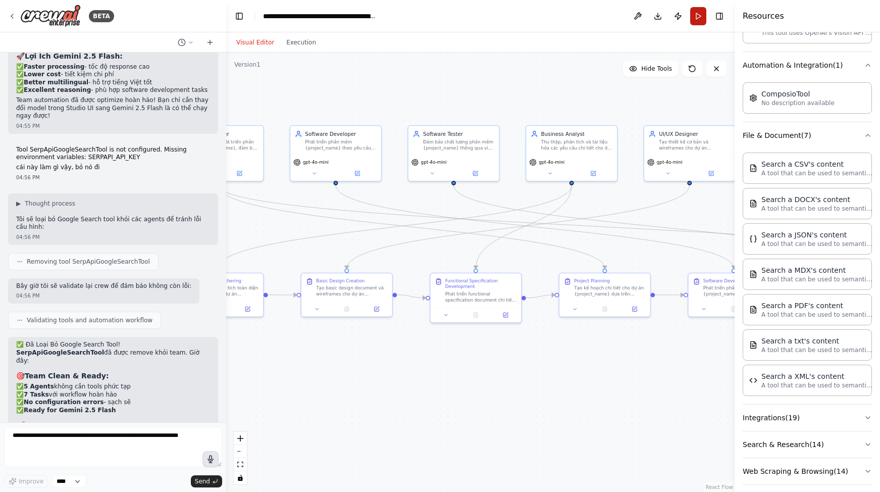
click at [695, 13] on button "Run" at bounding box center [698, 16] width 16 height 18
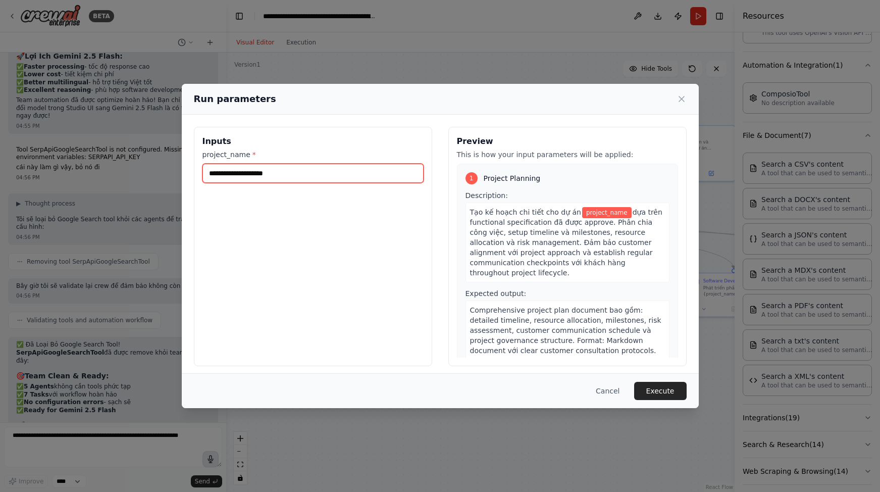
click at [347, 169] on input "project_name *" at bounding box center [312, 173] width 221 height 19
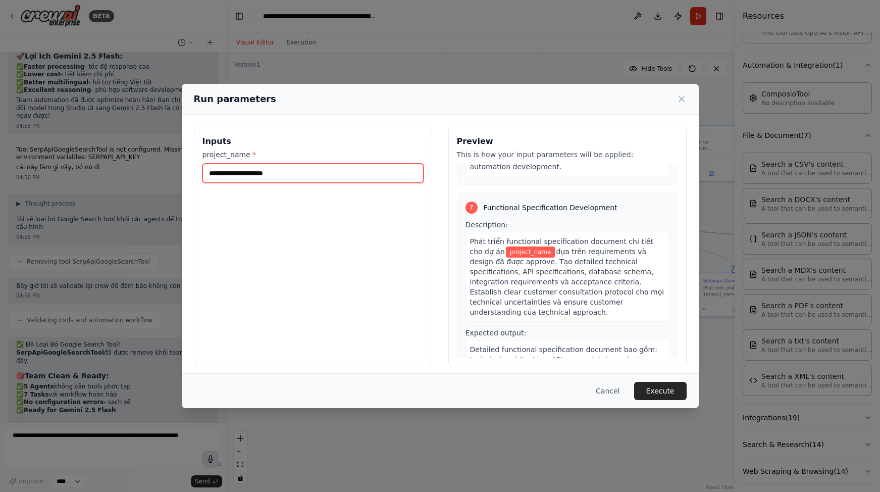
scroll to position [5, 0]
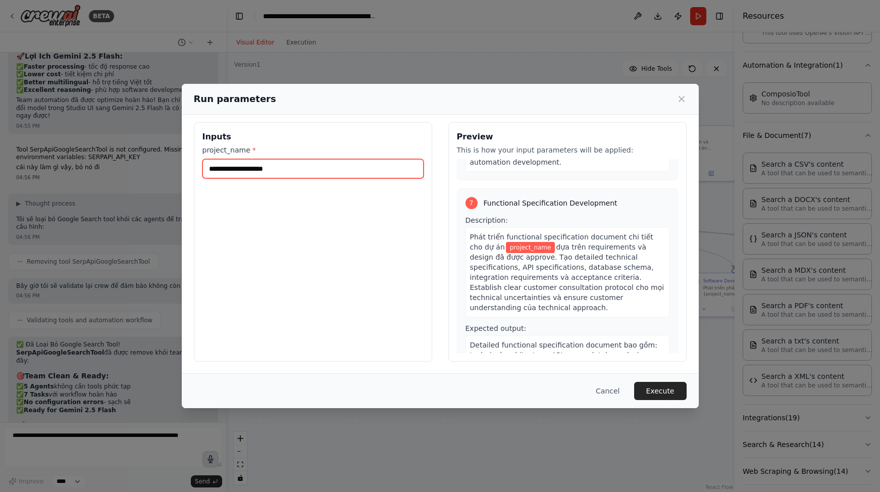
click at [352, 168] on input "project_name *" at bounding box center [312, 168] width 221 height 19
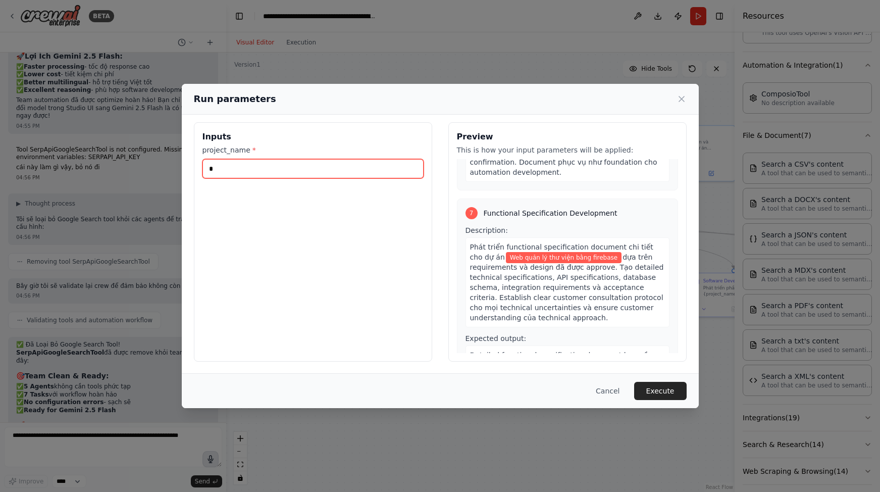
scroll to position [1228, 0]
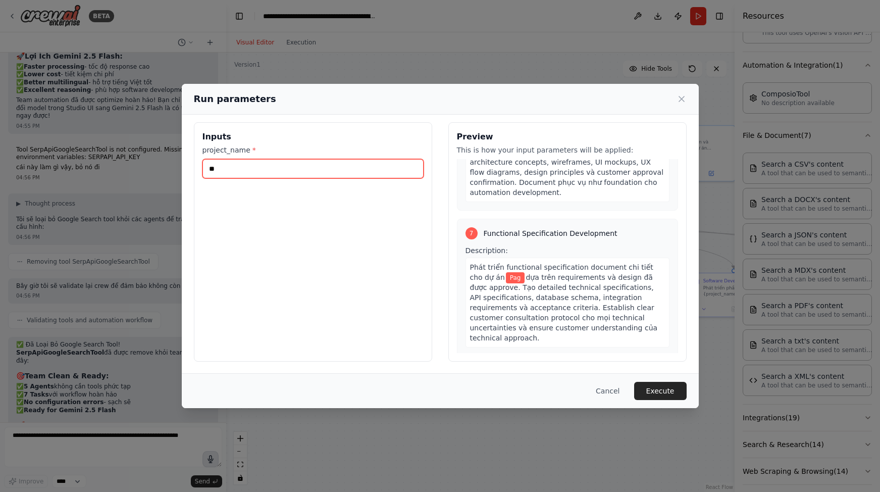
type input "*"
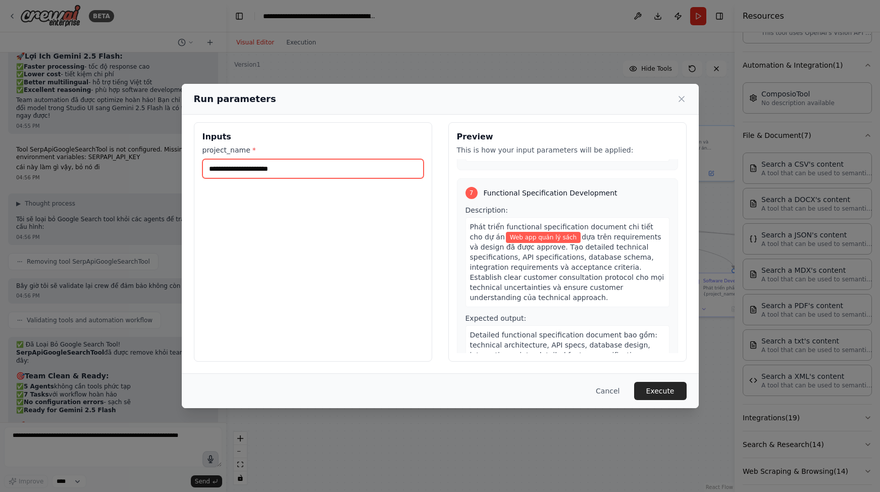
scroll to position [1279, 0]
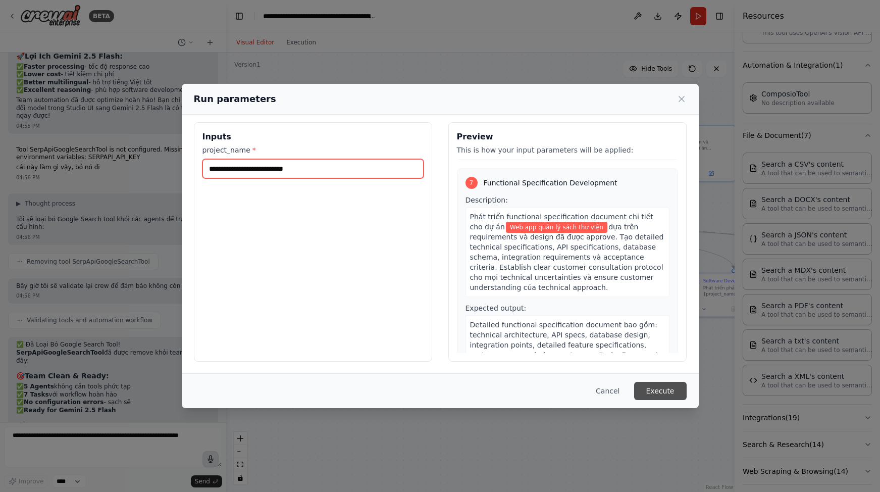
type input "**********"
click at [657, 385] on button "Execute" at bounding box center [660, 391] width 52 height 18
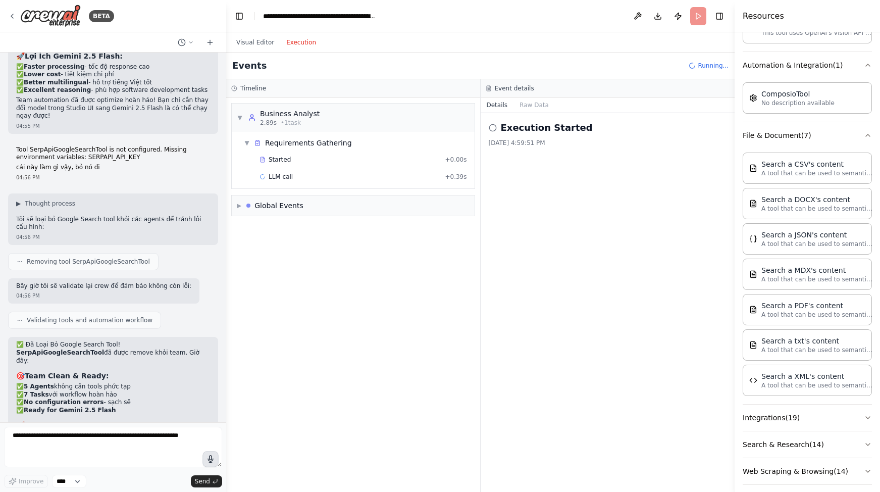
click at [302, 44] on button "Execution" at bounding box center [301, 42] width 42 height 12
click at [289, 205] on div "Global Events" at bounding box center [278, 205] width 49 height 10
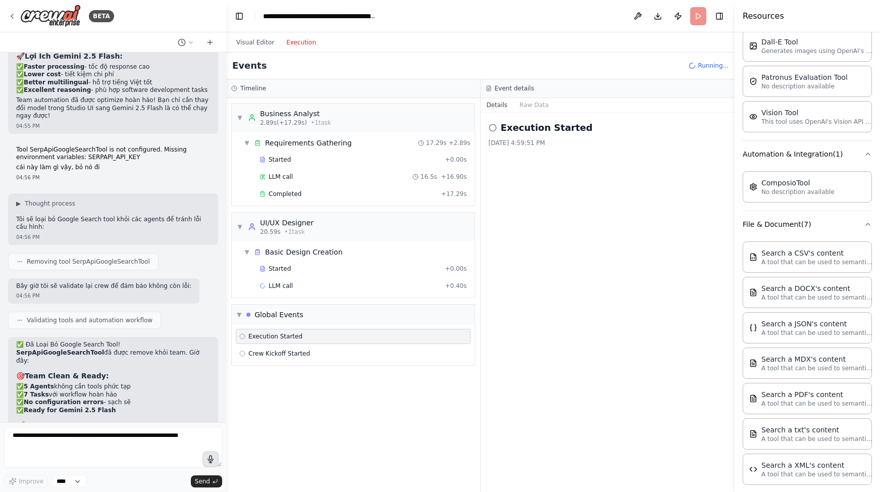
scroll to position [315, 0]
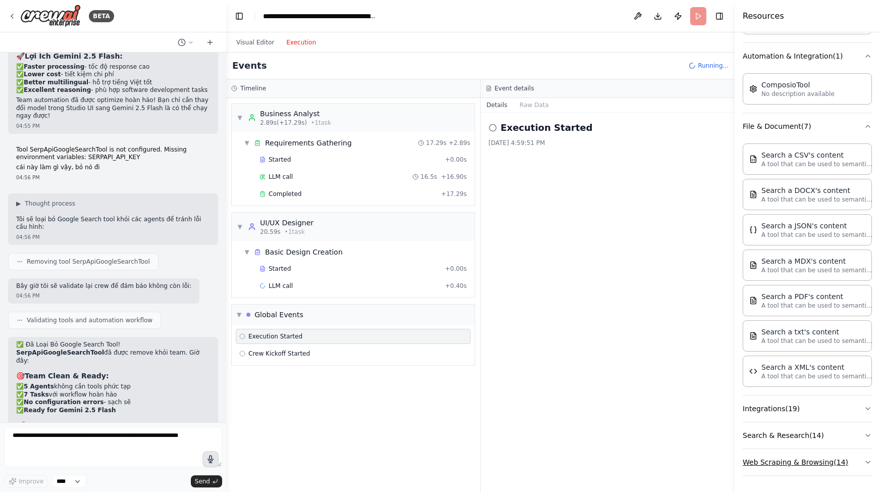
click at [842, 458] on button "Web Scraping & Browsing ( 14 )" at bounding box center [806, 462] width 129 height 26
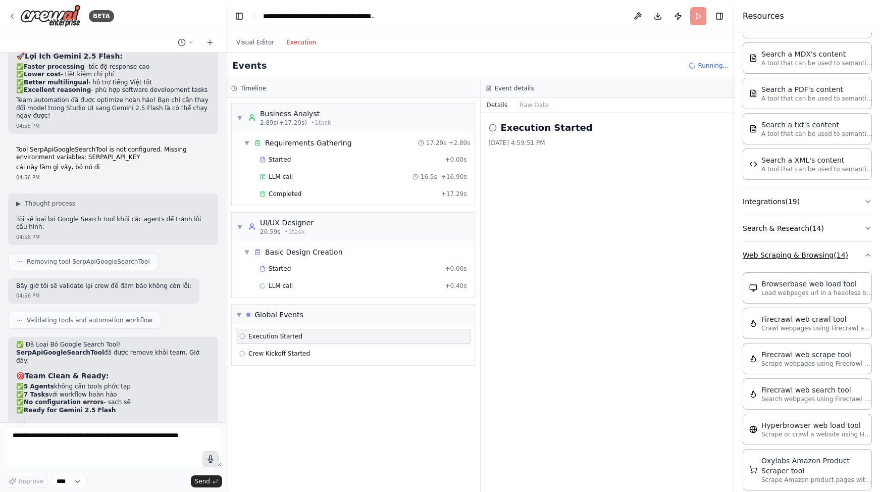
scroll to position [149, 0]
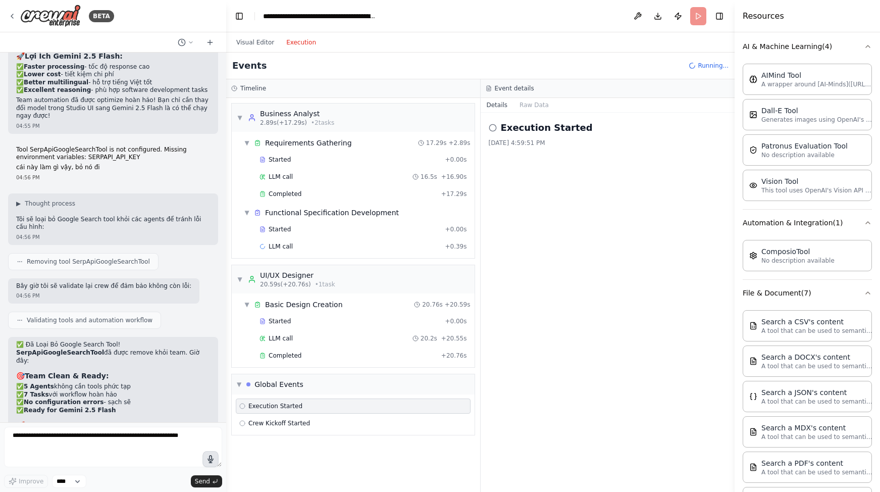
click at [638, 325] on div "Execution Started 8/10/2025, 4:59:51 PM" at bounding box center [607, 302] width 254 height 379
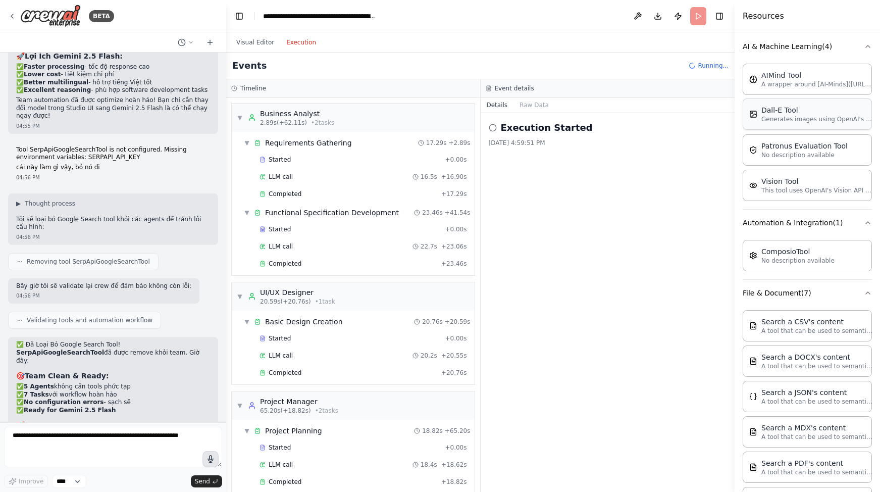
click at [824, 127] on div "Dall-E Tool Generates images using OpenAI's Dall-E model." at bounding box center [806, 113] width 129 height 31
click at [831, 117] on p "Generates images using OpenAI's Dall-E model." at bounding box center [816, 119] width 111 height 8
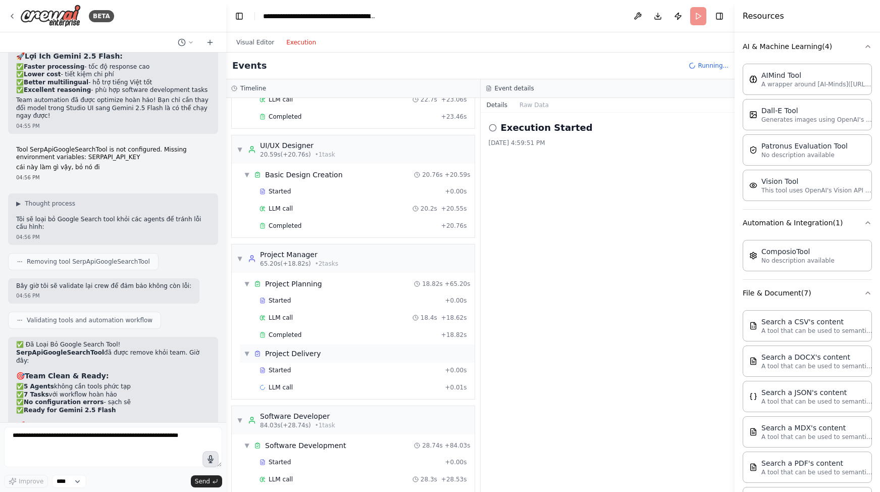
scroll to position [0, 0]
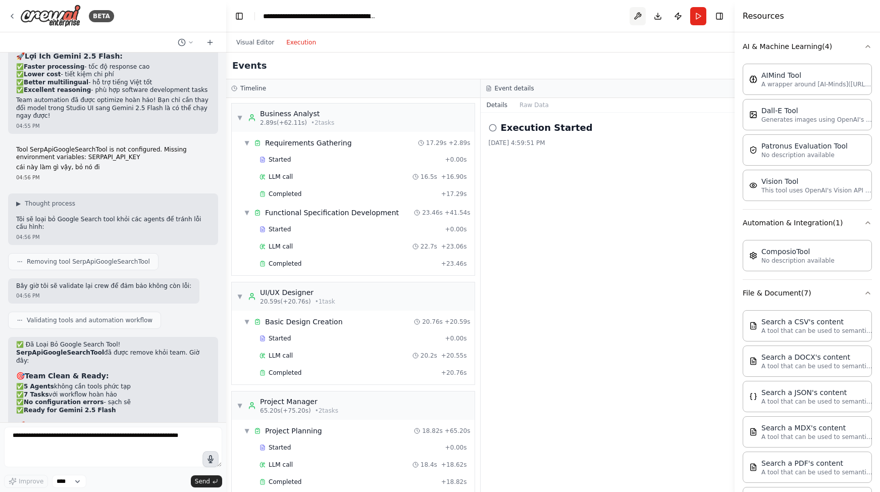
click at [635, 7] on button at bounding box center [637, 16] width 16 height 18
click at [633, 16] on div at bounding box center [637, 16] width 16 height 18
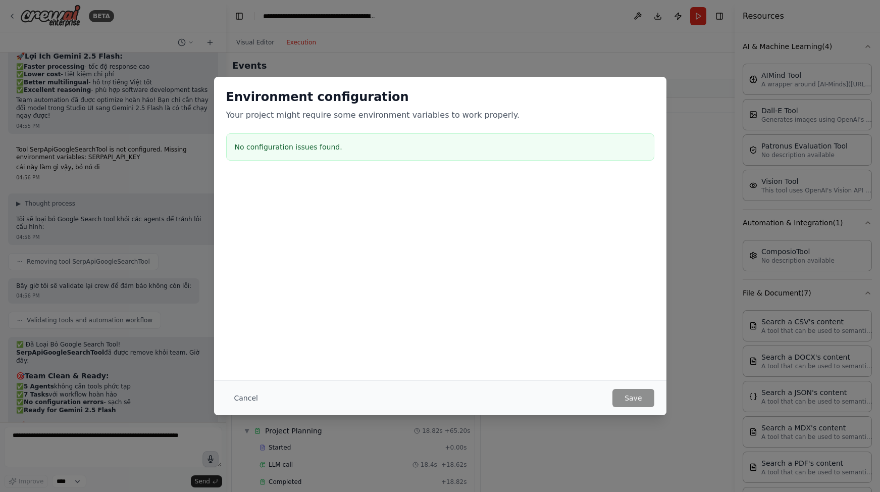
click at [269, 403] on div "Cancel Save" at bounding box center [440, 398] width 428 height 18
click at [250, 399] on button "Cancel" at bounding box center [246, 398] width 40 height 18
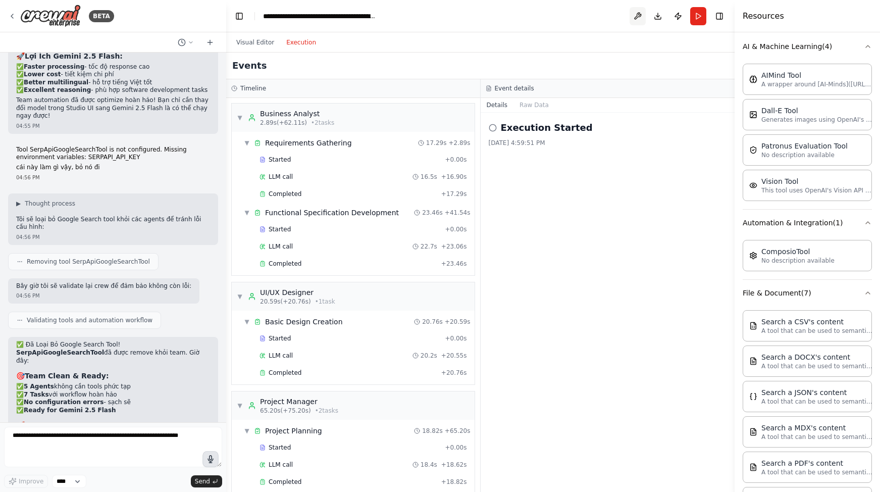
click at [639, 11] on button at bounding box center [637, 16] width 16 height 18
click at [721, 18] on button "Toggle Right Sidebar" at bounding box center [719, 16] width 14 height 14
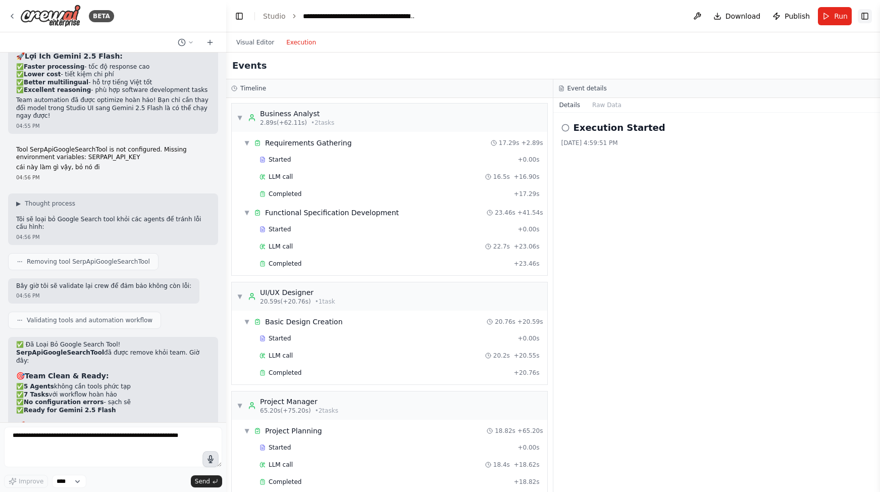
click at [863, 17] on button "Toggle Right Sidebar" at bounding box center [864, 16] width 14 height 14
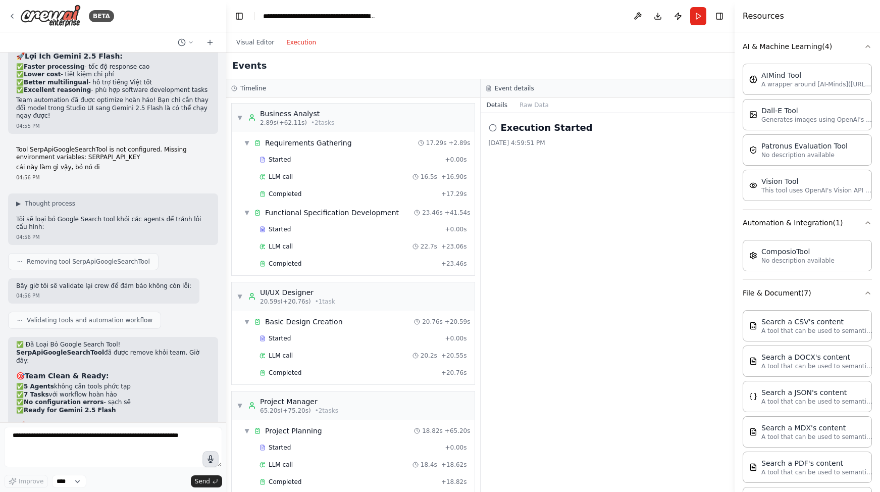
click at [242, 49] on div "Visual Editor Execution" at bounding box center [276, 42] width 92 height 20
click at [247, 43] on button "Visual Editor" at bounding box center [255, 42] width 50 height 12
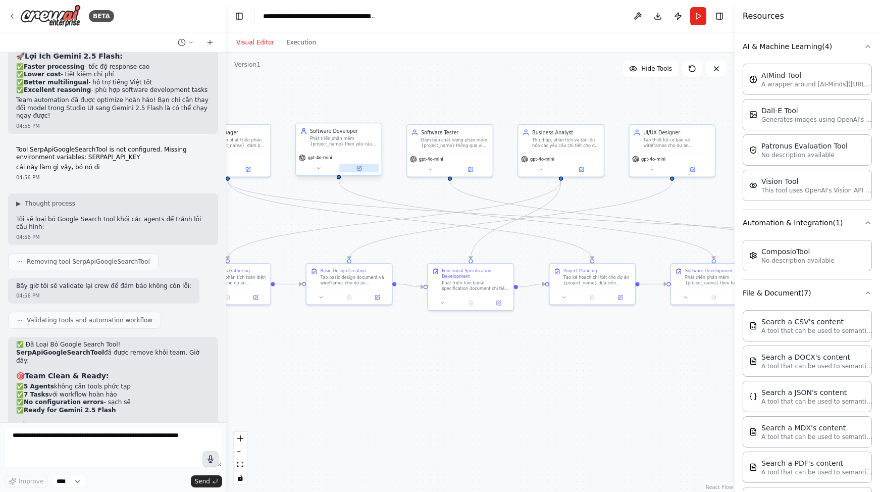
click at [361, 170] on icon at bounding box center [359, 168] width 6 height 6
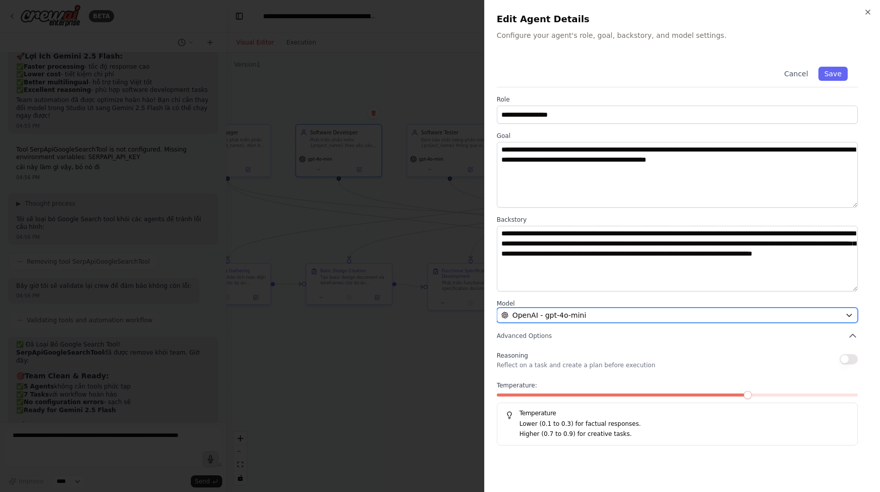
click at [590, 314] on div "OpenAI - gpt-4o-mini" at bounding box center [671, 315] width 340 height 10
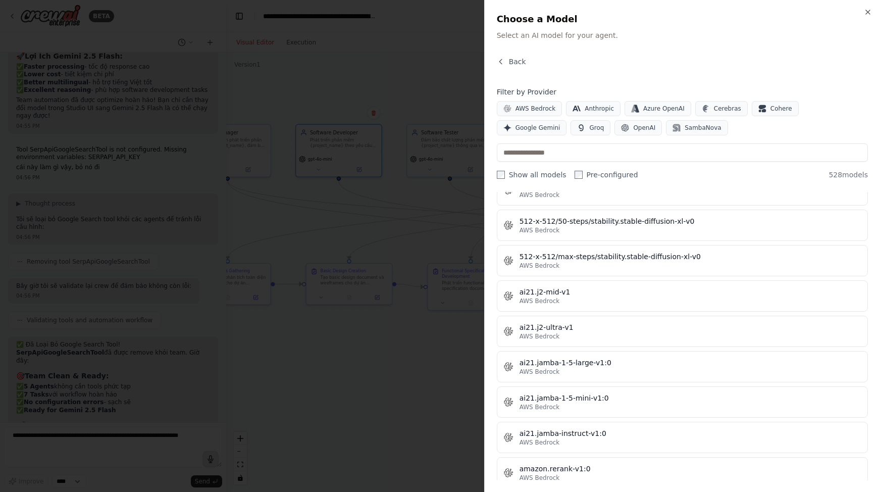
scroll to position [422, 0]
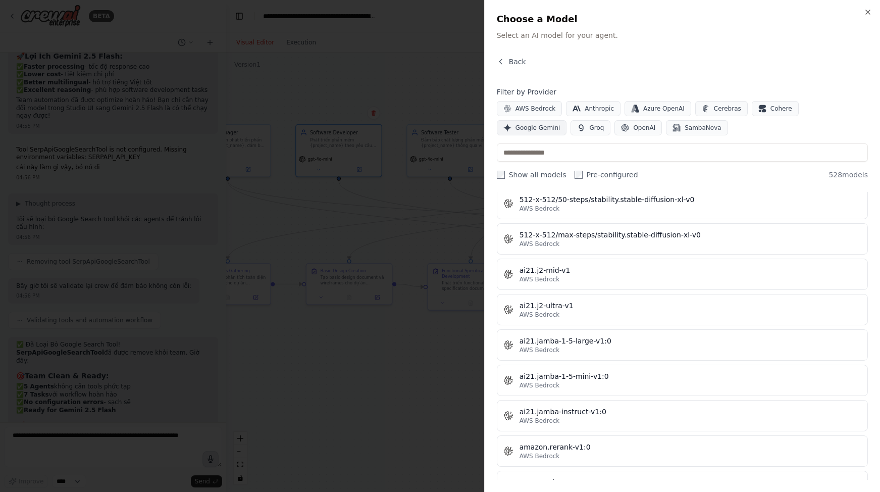
click at [560, 124] on span "Google Gemini" at bounding box center [537, 128] width 45 height 8
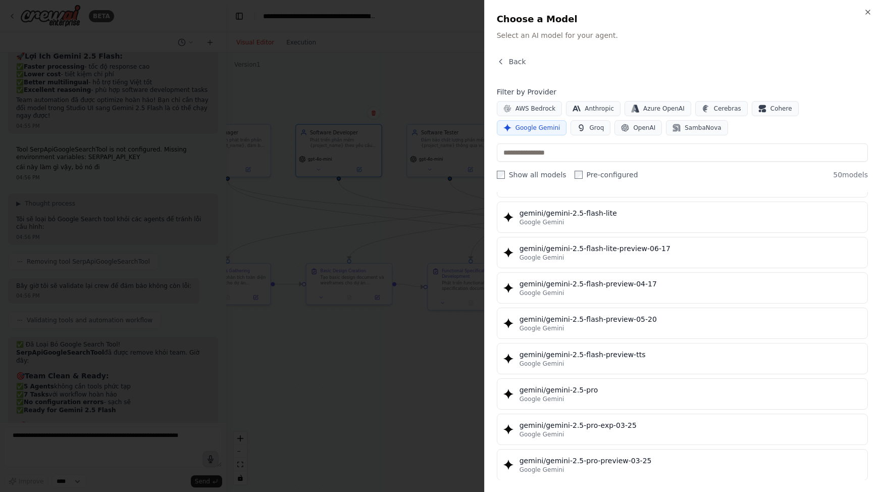
scroll to position [904, 0]
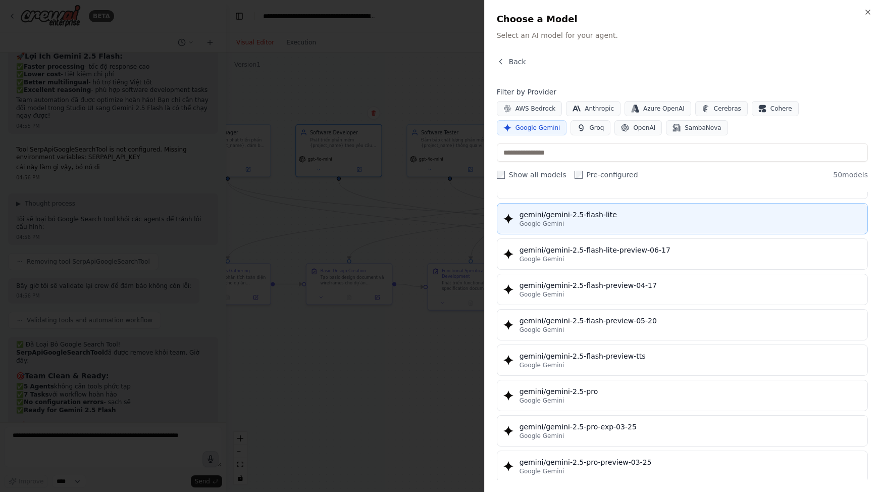
click at [610, 221] on div "Google Gemini" at bounding box center [690, 224] width 342 height 8
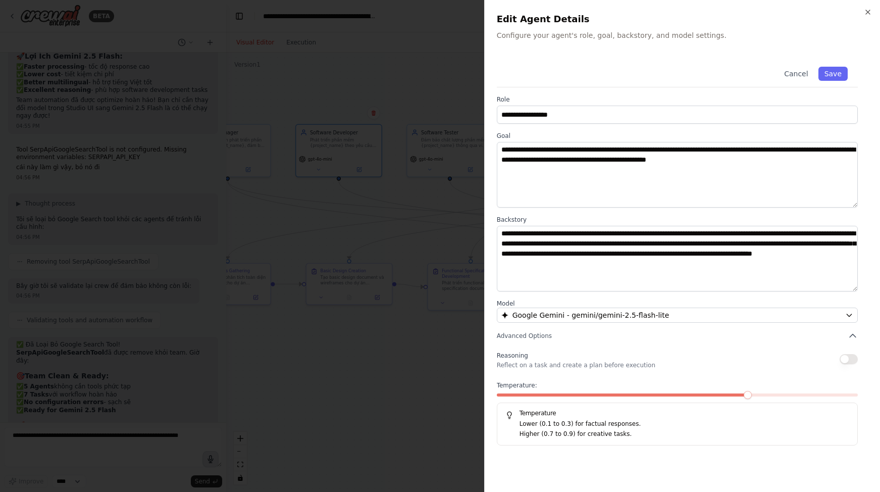
click at [847, 355] on button "button" at bounding box center [848, 359] width 18 height 10
click at [839, 72] on button "Save" at bounding box center [832, 74] width 29 height 14
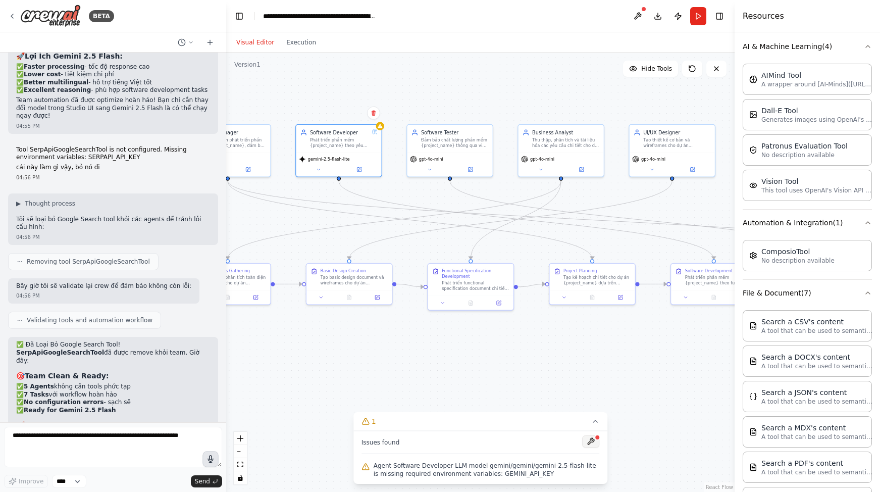
click at [589, 441] on button at bounding box center [590, 441] width 17 height 12
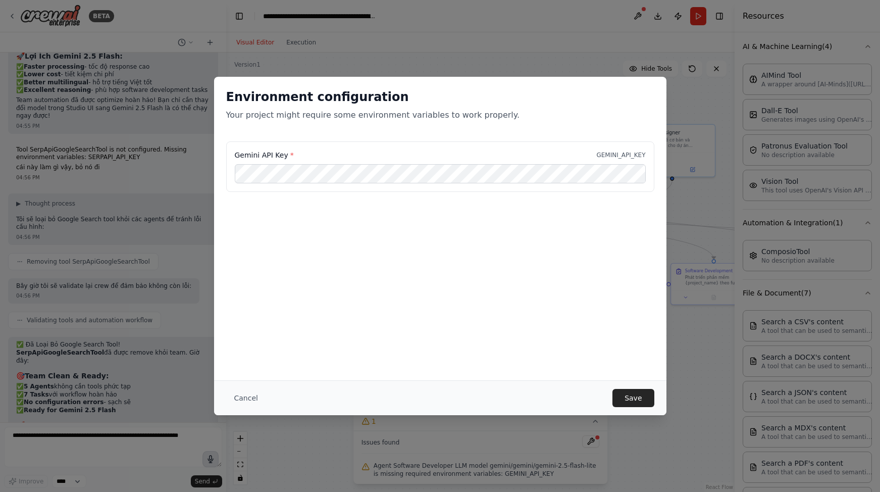
click at [618, 385] on div "Cancel Save" at bounding box center [440, 397] width 452 height 35
click at [624, 398] on button "Save" at bounding box center [632, 398] width 41 height 18
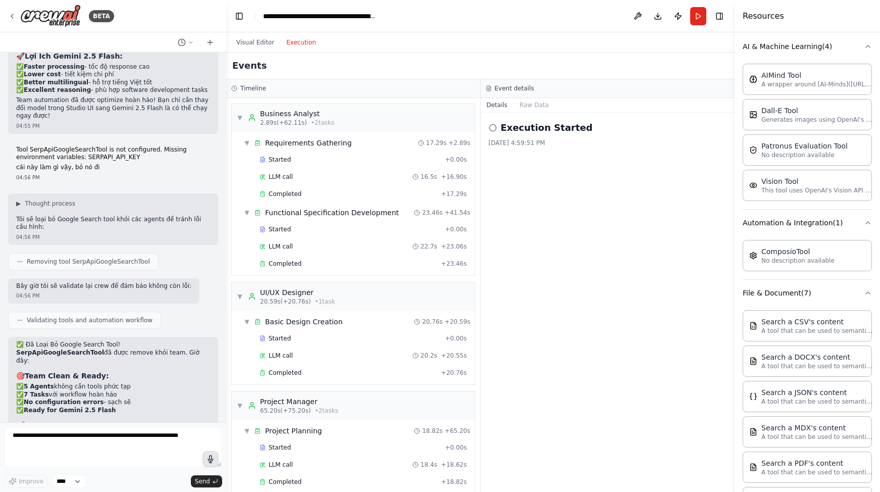
click at [301, 42] on button "Execution" at bounding box center [301, 42] width 42 height 12
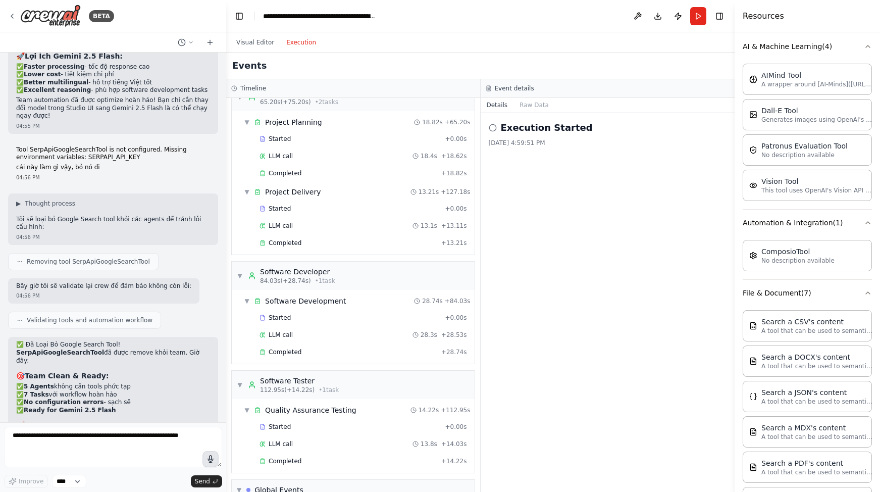
scroll to position [403, 0]
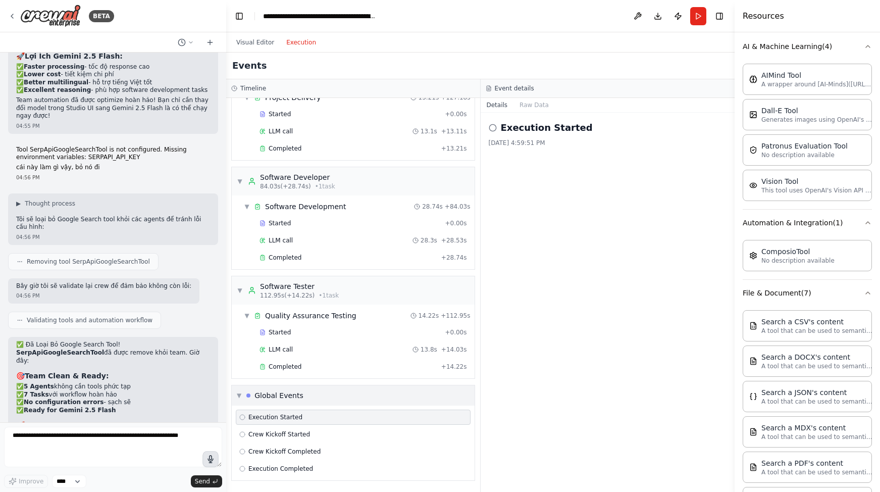
click at [235, 389] on div "▼ Global Events" at bounding box center [353, 395] width 243 height 20
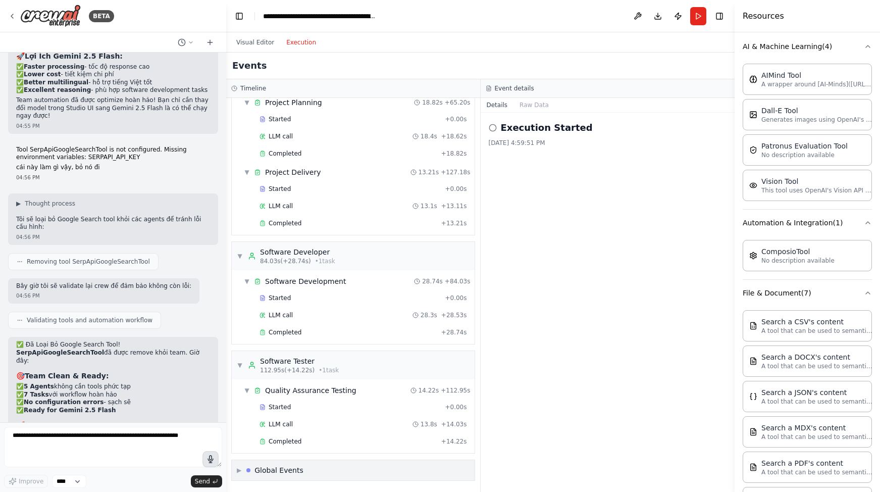
scroll to position [328, 0]
click at [251, 394] on div "▼ Quality Assurance Testing" at bounding box center [300, 390] width 113 height 10
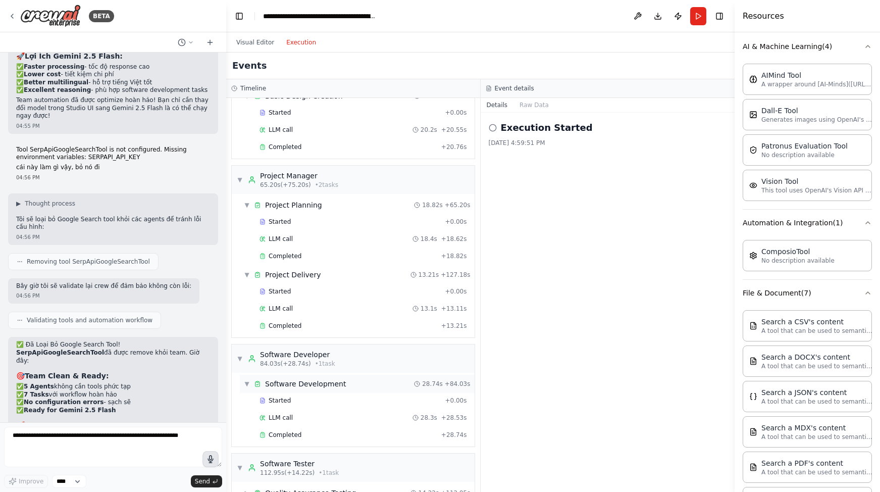
scroll to position [277, 0]
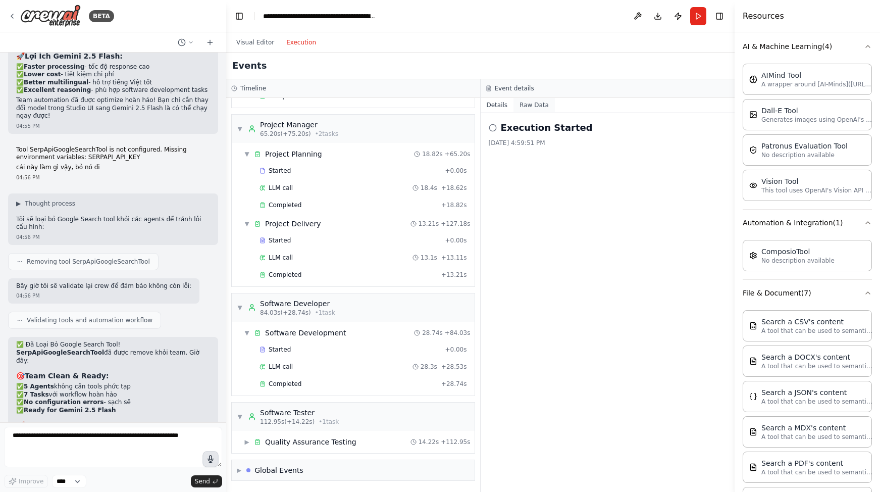
click at [538, 104] on button "Raw Data" at bounding box center [533, 105] width 41 height 14
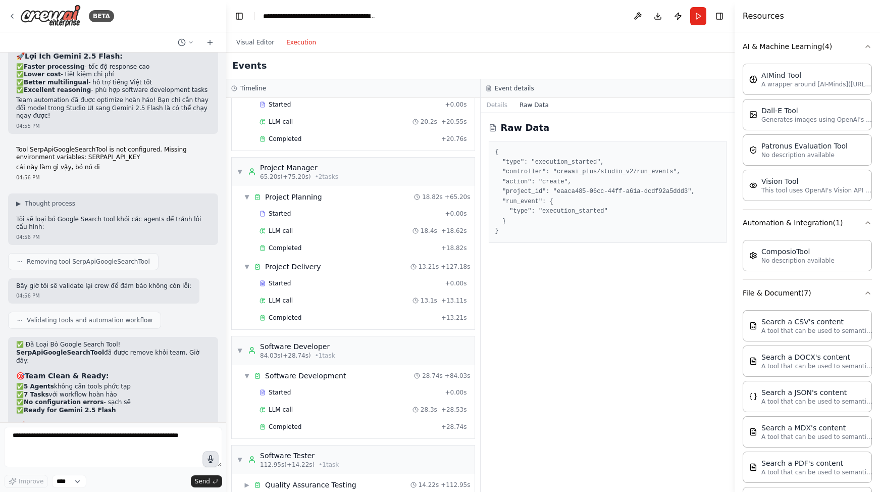
scroll to position [206, 0]
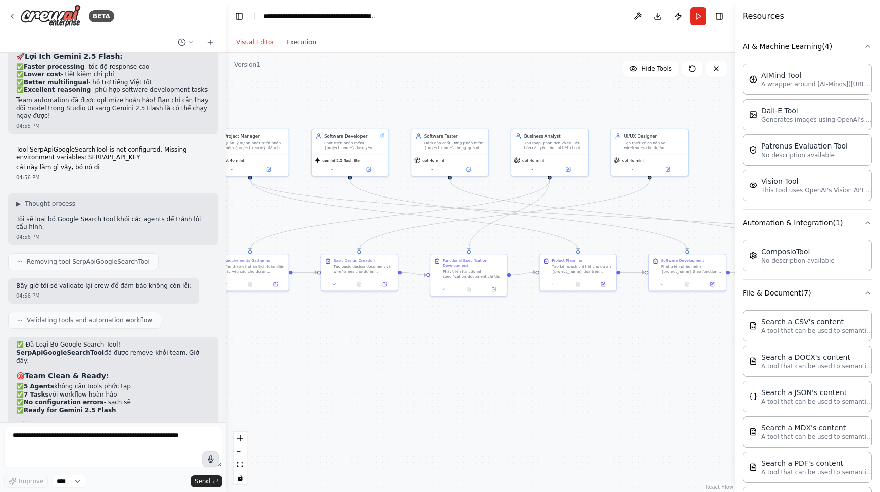
click at [264, 43] on button "Visual Editor" at bounding box center [255, 42] width 50 height 12
click at [301, 39] on button "Execution" at bounding box center [301, 42] width 42 height 12
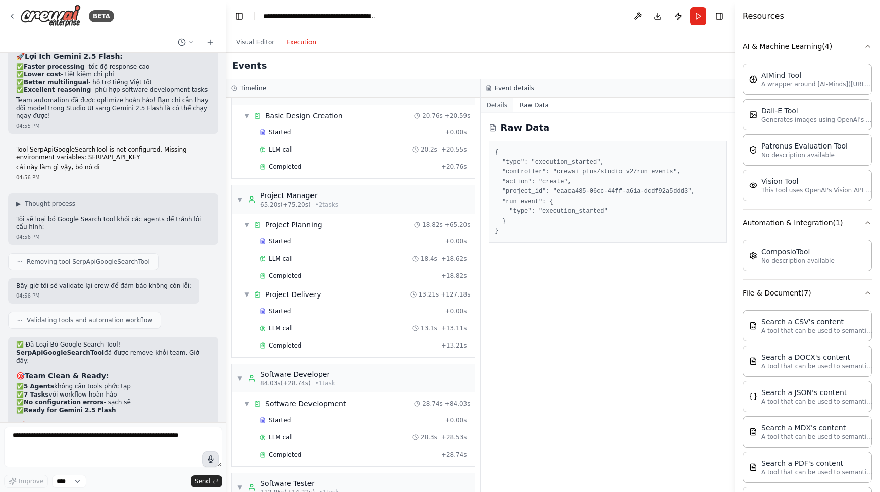
click at [499, 105] on button "Details" at bounding box center [496, 105] width 33 height 14
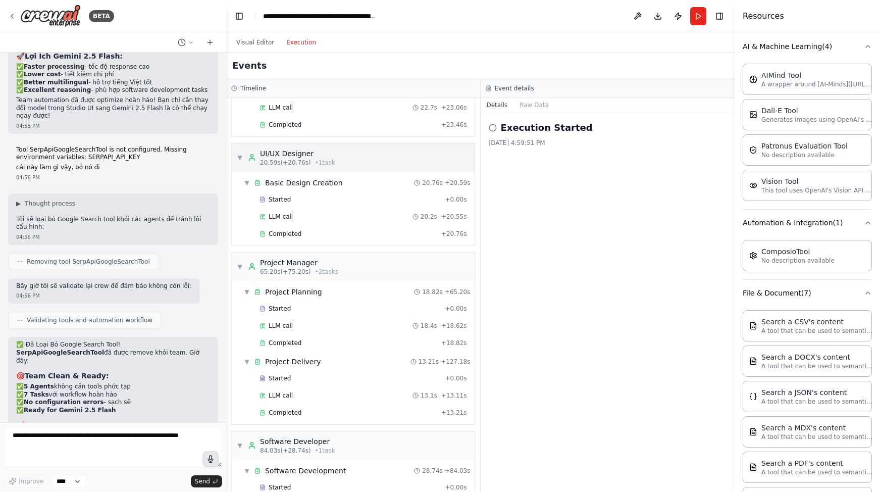
scroll to position [0, 0]
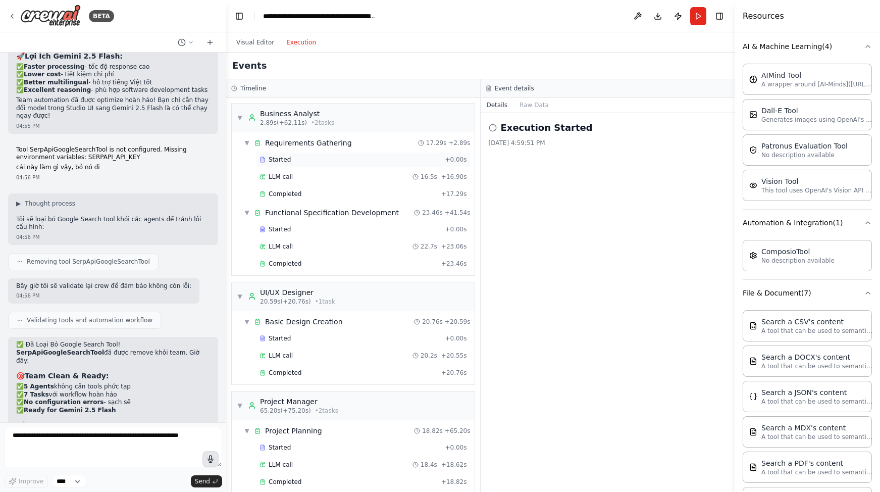
click at [273, 159] on span "Started" at bounding box center [279, 159] width 22 height 8
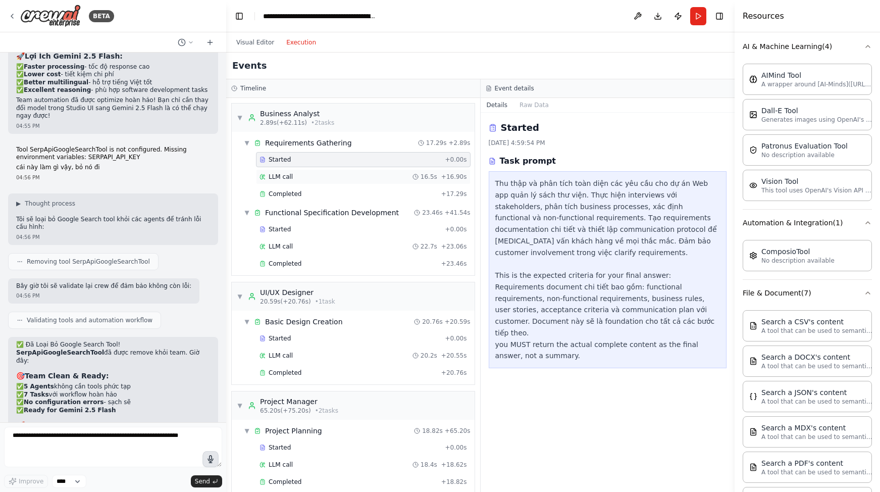
click at [275, 180] on span "LLM call" at bounding box center [280, 177] width 24 height 8
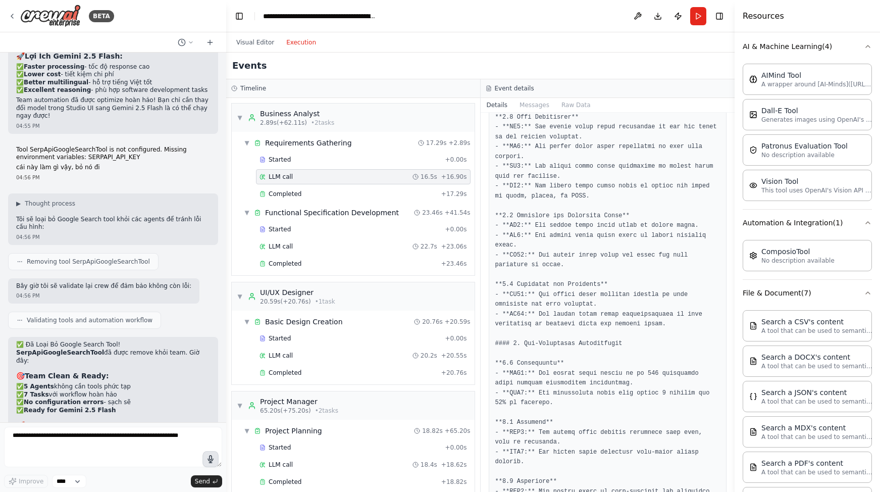
scroll to position [470, 0]
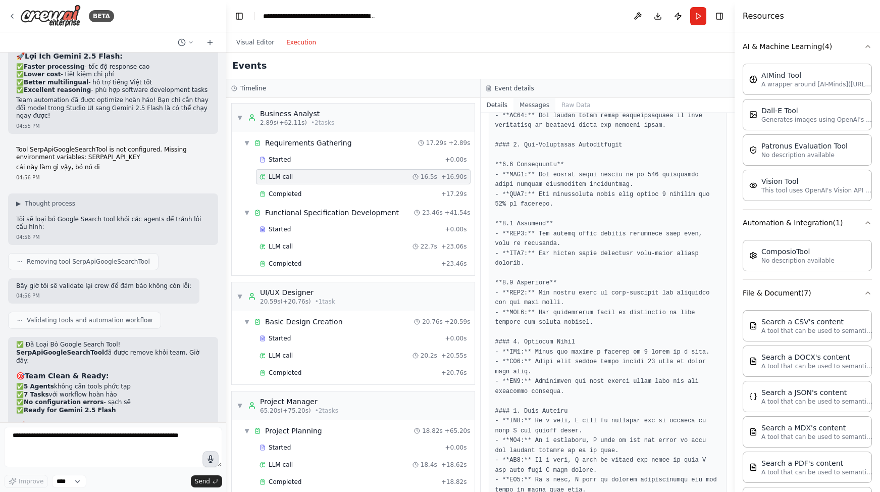
click at [532, 101] on button "Messages" at bounding box center [534, 105] width 42 height 14
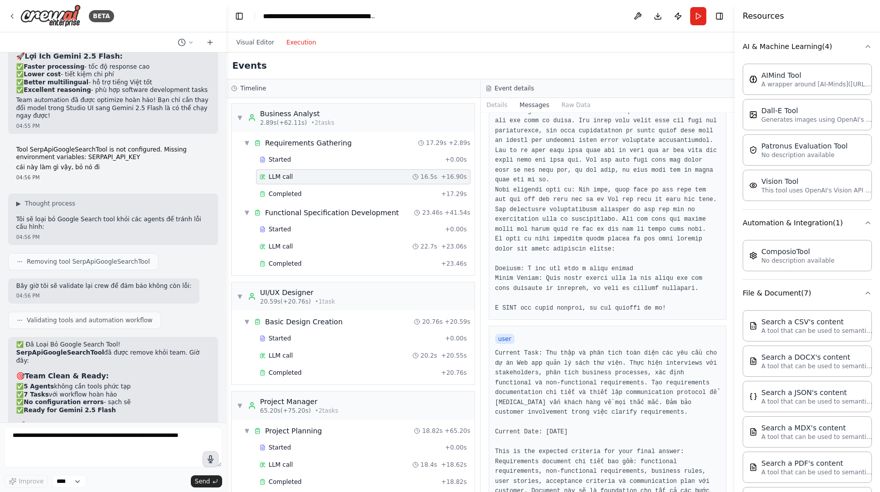
scroll to position [175, 0]
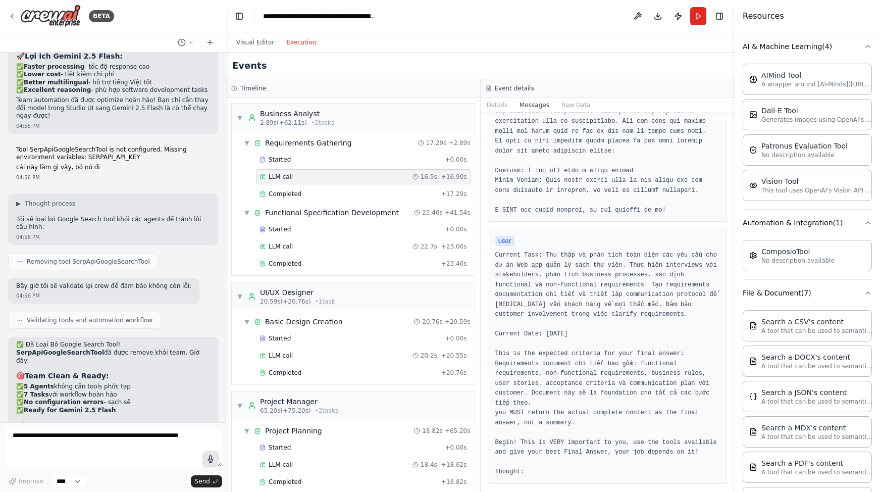
click at [291, 180] on span "LLM call" at bounding box center [280, 177] width 24 height 8
click at [294, 193] on span "Completed" at bounding box center [284, 194] width 33 height 8
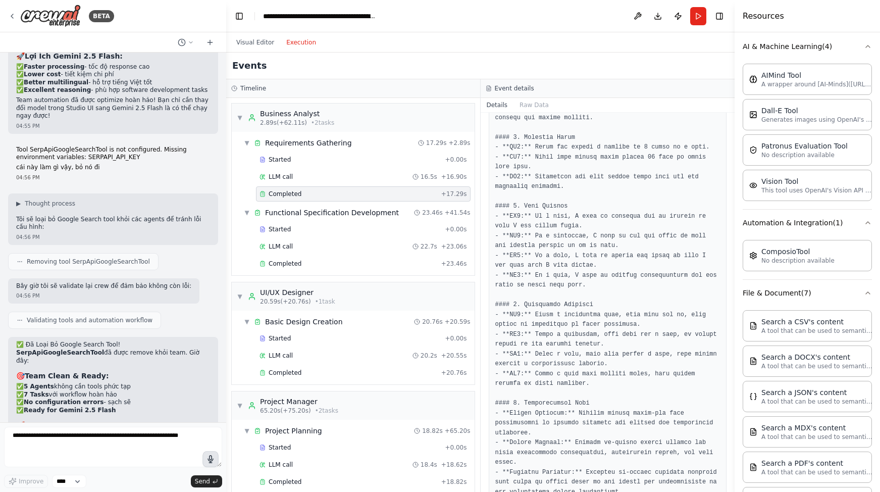
scroll to position [707, 0]
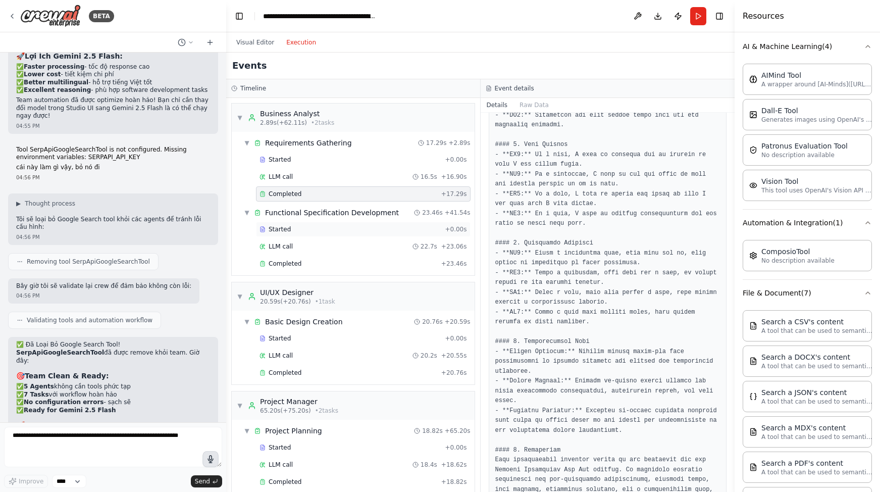
click at [286, 235] on div "Started + 0.00s" at bounding box center [363, 229] width 214 height 15
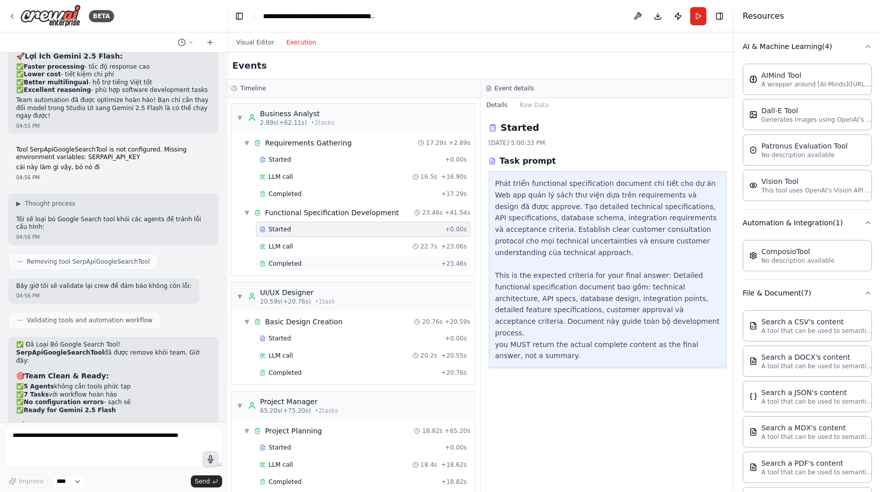
click at [302, 258] on div "Completed + 23.46s" at bounding box center [363, 263] width 214 height 15
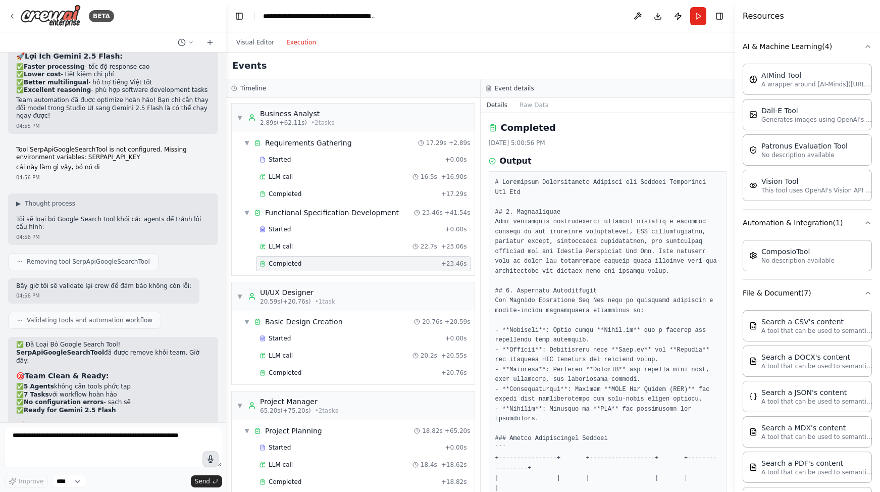
click at [287, 280] on div "▼ Business Analyst 2.89s (+62.11s) • 2 task s ▼ Requirements Gathering 17.29s +…" at bounding box center [353, 295] width 254 height 394
click at [286, 305] on div "▼ UI/UX Designer 20.59s (+20.76s) • 1 task" at bounding box center [353, 296] width 243 height 28
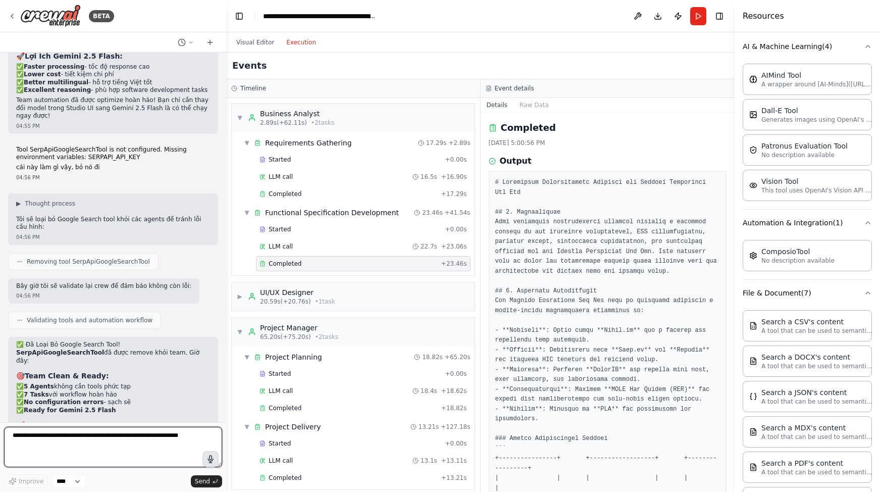
click at [115, 452] on textarea at bounding box center [113, 446] width 218 height 40
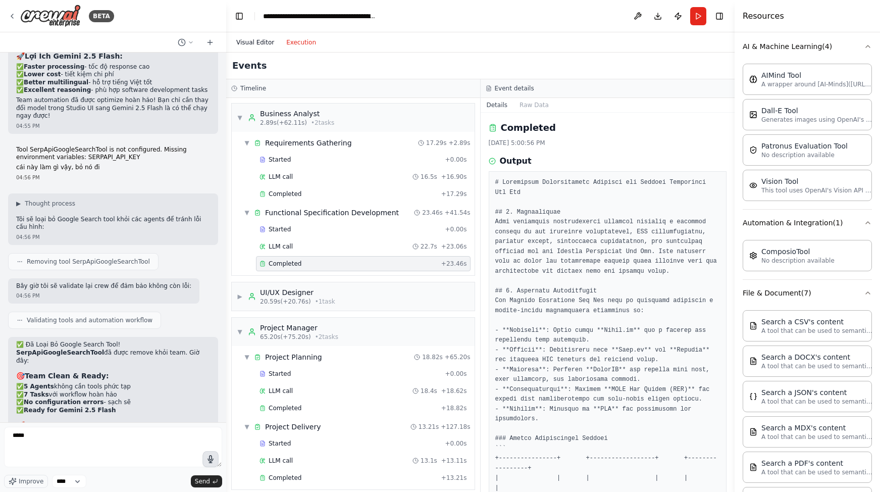
click at [260, 43] on button "Visual Editor" at bounding box center [255, 42] width 50 height 12
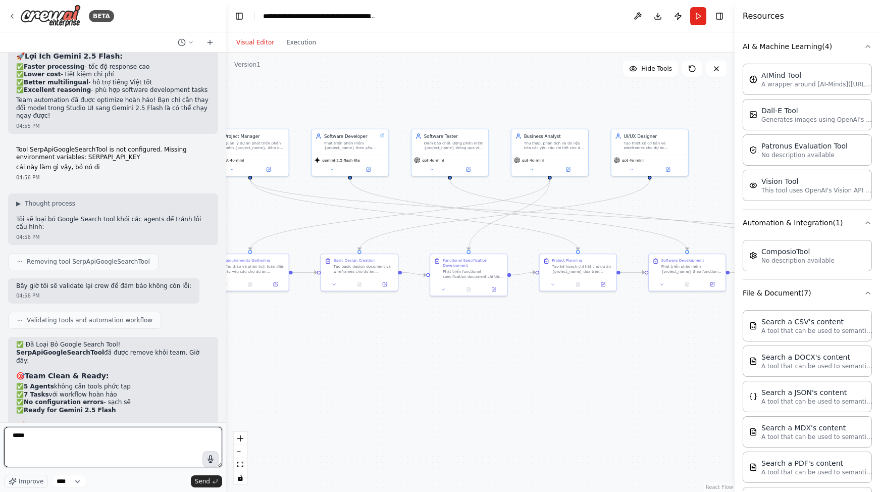
click at [85, 431] on textarea "*****" at bounding box center [113, 446] width 218 height 40
type textarea "******"
click at [340, 137] on div "Software Developer" at bounding box center [350, 135] width 53 height 6
click at [347, 138] on div "Software Developer" at bounding box center [350, 135] width 53 height 6
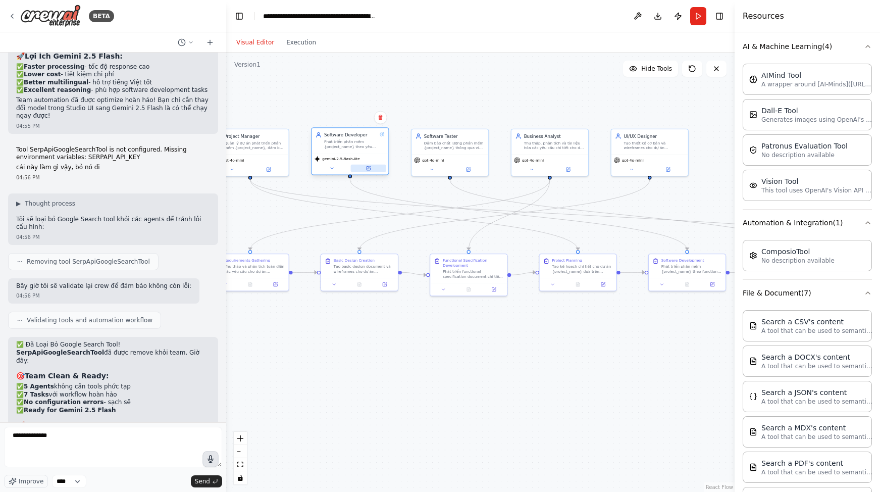
click at [371, 171] on button at bounding box center [368, 169] width 35 height 8
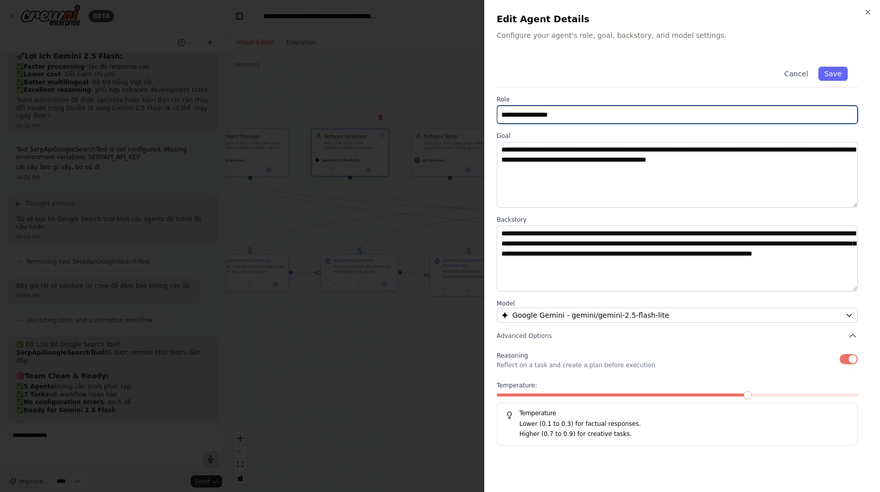
click at [571, 119] on input "**********" at bounding box center [677, 114] width 361 height 18
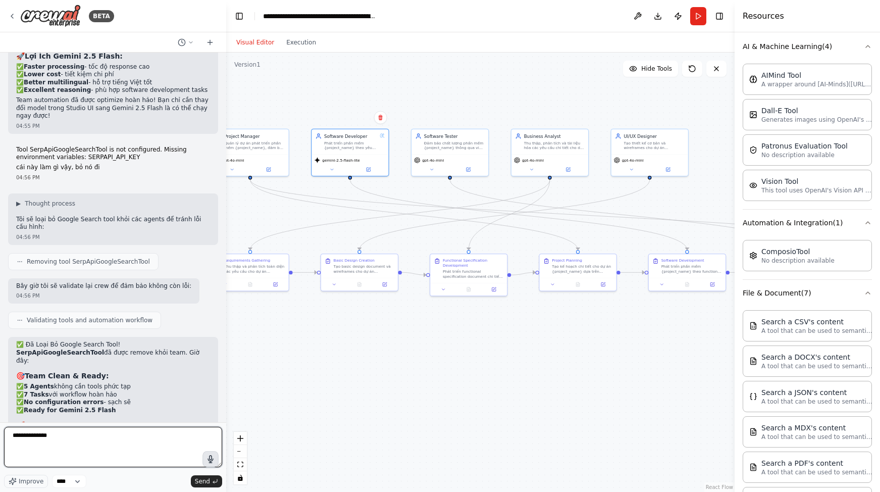
click at [101, 444] on textarea "**********" at bounding box center [113, 446] width 218 height 40
paste textarea "**********"
type textarea "**********"
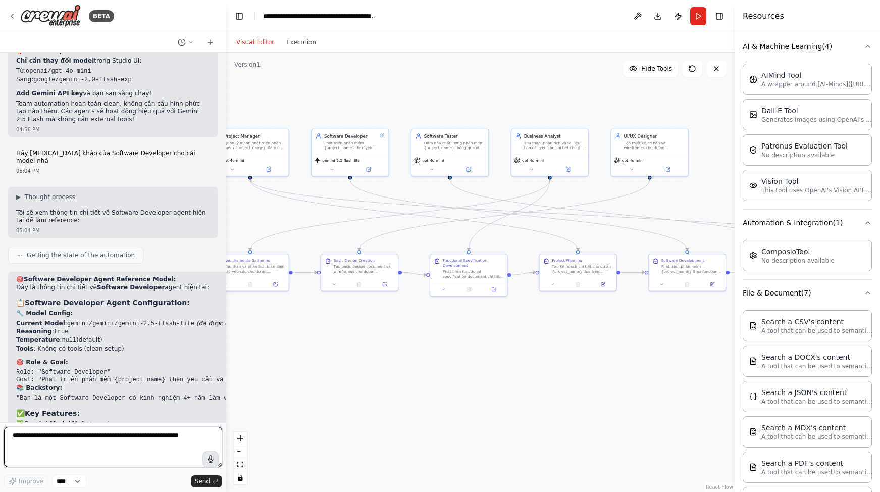
scroll to position [4302, 0]
drag, startPoint x: 189, startPoint y: 216, endPoint x: 65, endPoint y: 219, distance: 124.7
click at [67, 319] on code "gemini/gemini/gemini-2.5-flash-lite" at bounding box center [130, 322] width 127 height 7
copy code "gemini/gemini/gemini-2.5-flash-lite"
click at [69, 438] on textarea at bounding box center [113, 446] width 218 height 40
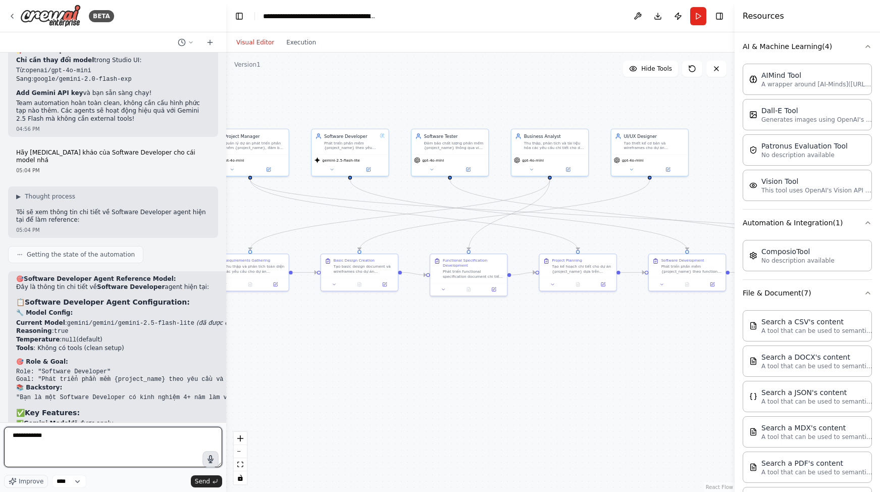
paste textarea "**********"
type textarea "**********"
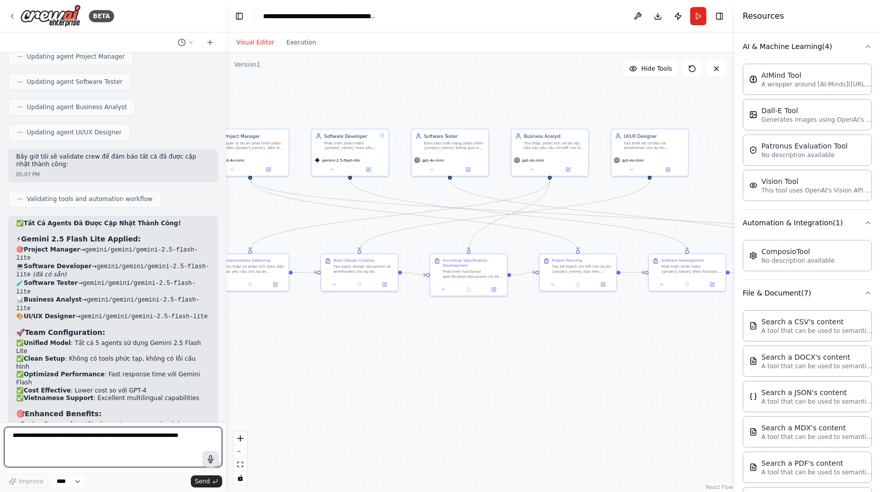
scroll to position [4900, 0]
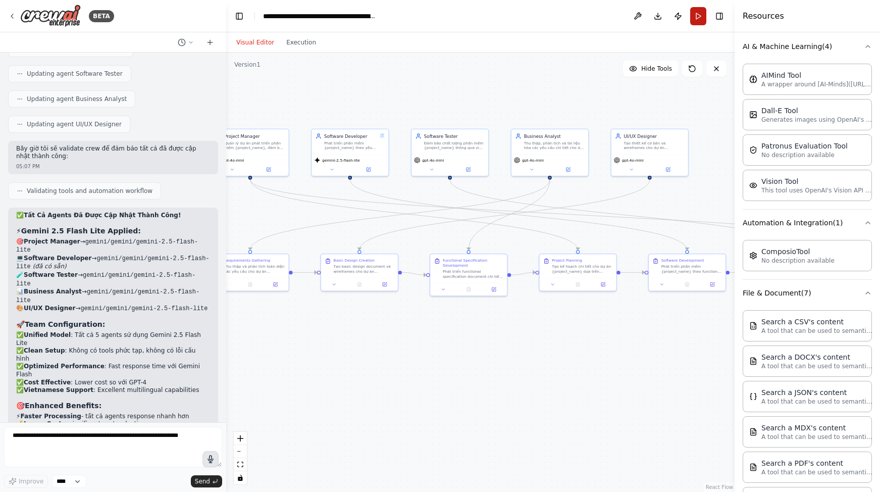
click at [699, 14] on button "Run" at bounding box center [698, 16] width 16 height 18
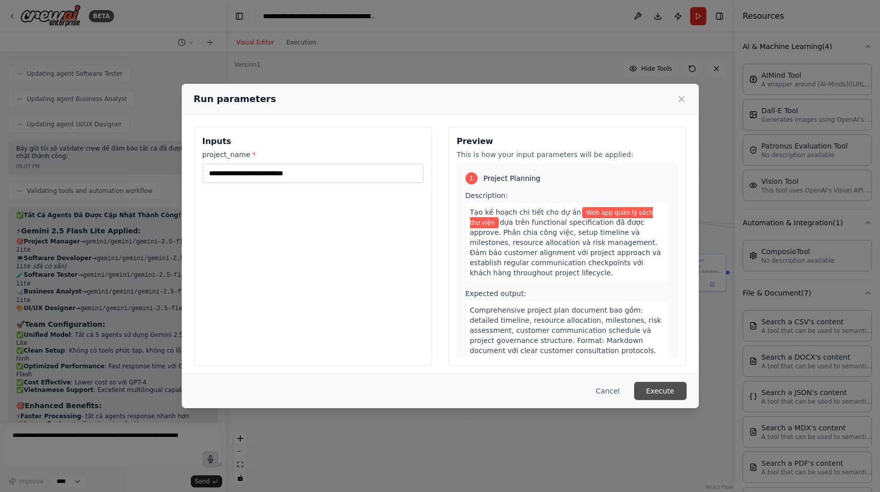
click at [654, 389] on button "Execute" at bounding box center [660, 391] width 52 height 18
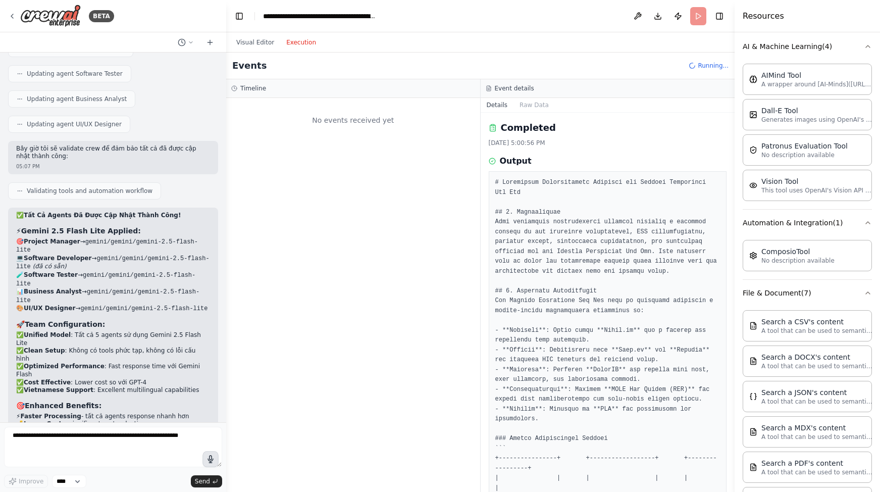
click at [303, 40] on button "Execution" at bounding box center [301, 42] width 42 height 12
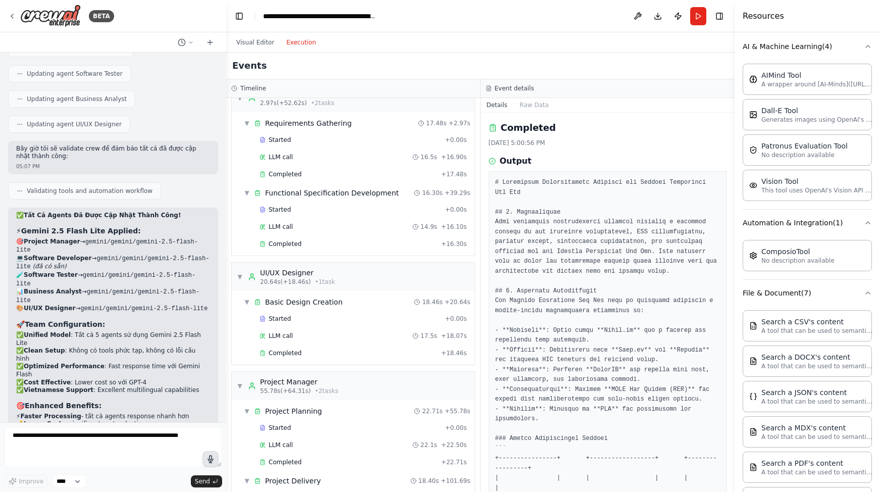
scroll to position [12, 0]
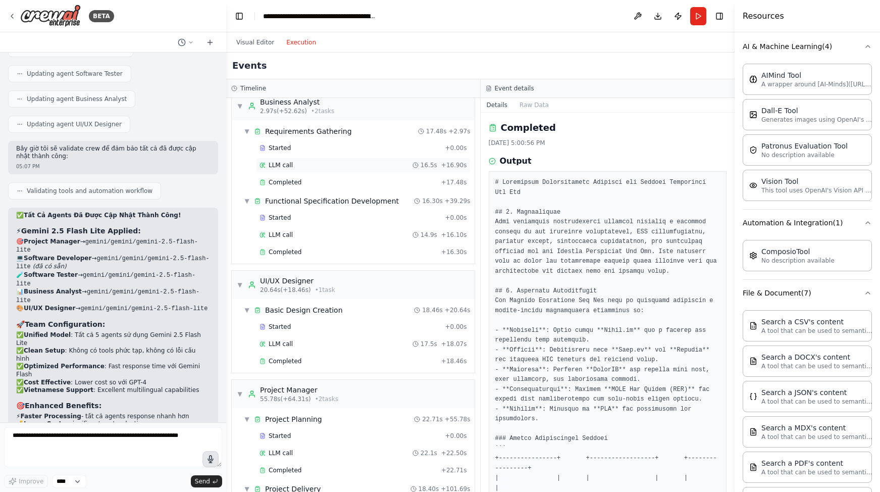
click at [280, 162] on span "LLM call" at bounding box center [280, 165] width 24 height 8
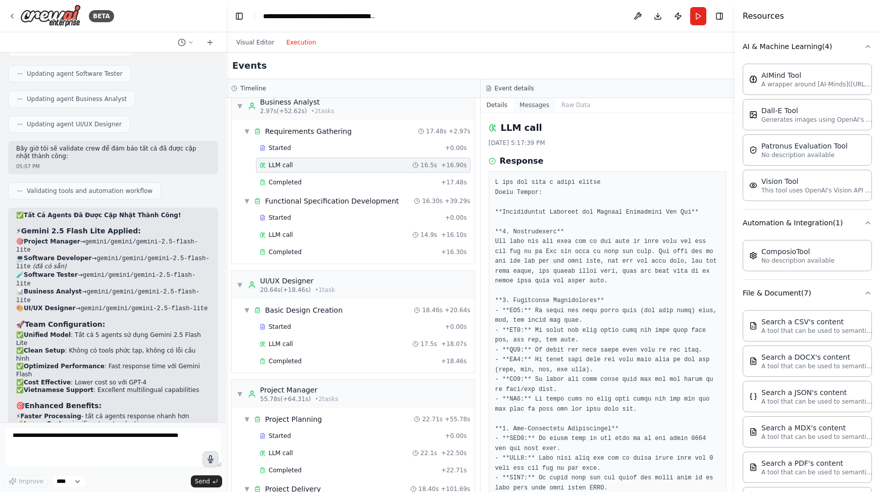
click at [528, 105] on button "Messages" at bounding box center [534, 105] width 42 height 14
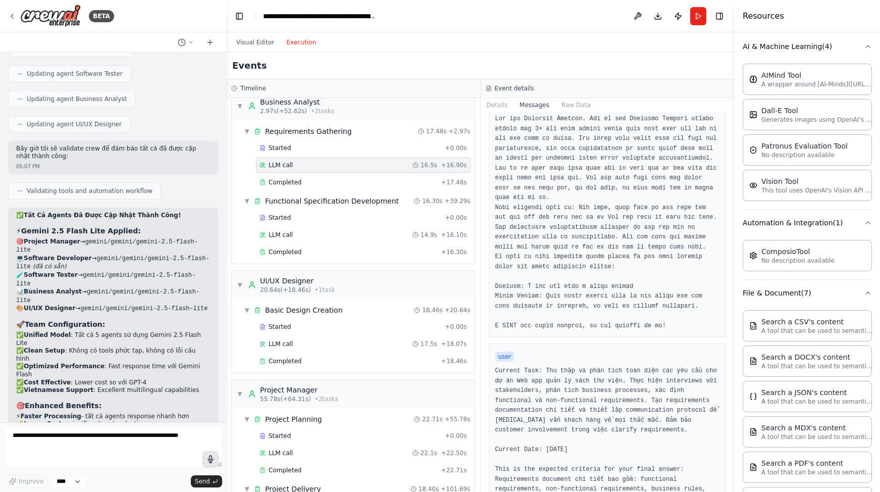
scroll to position [0, 0]
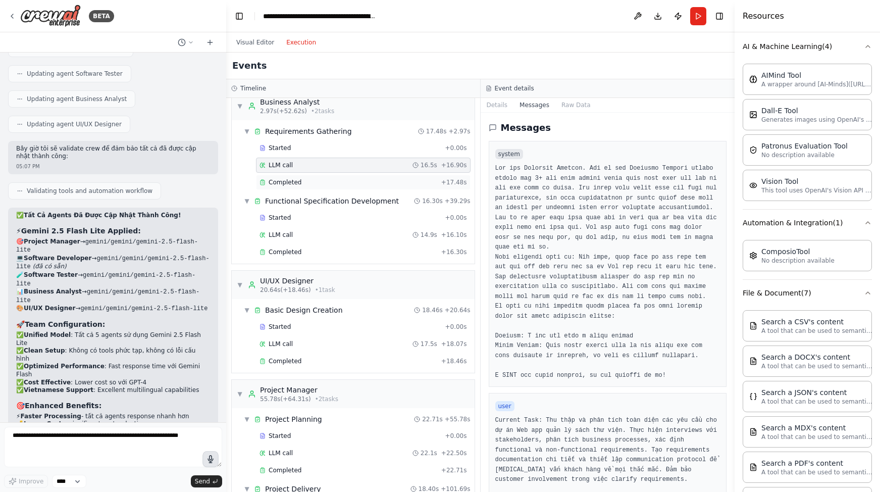
click at [300, 177] on div "Completed + 17.48s" at bounding box center [363, 182] width 214 height 15
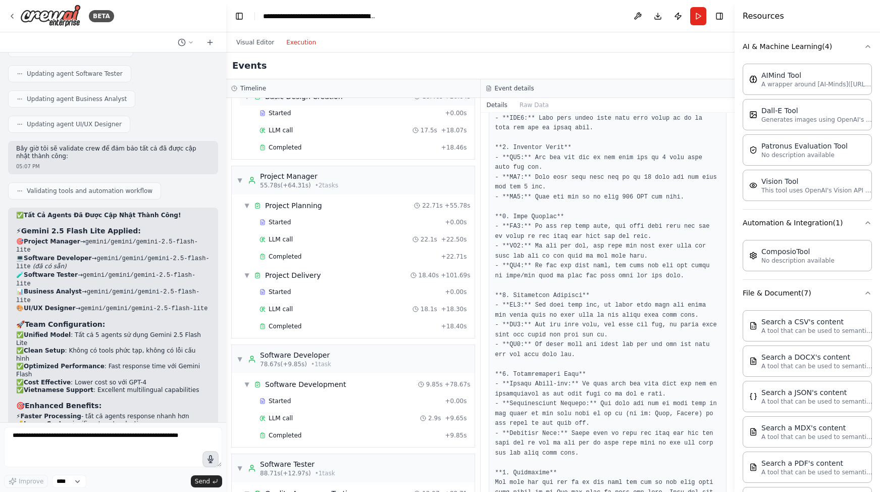
scroll to position [328, 0]
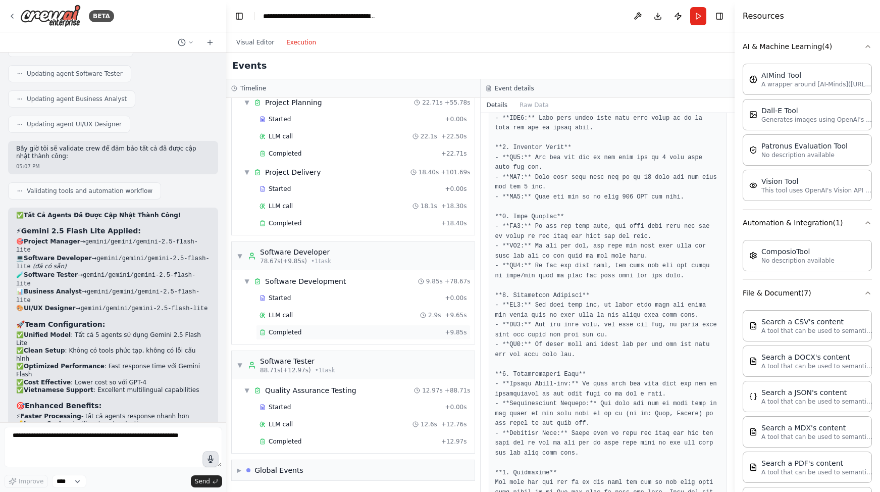
click at [289, 327] on div "Completed + 9.85s" at bounding box center [363, 331] width 214 height 15
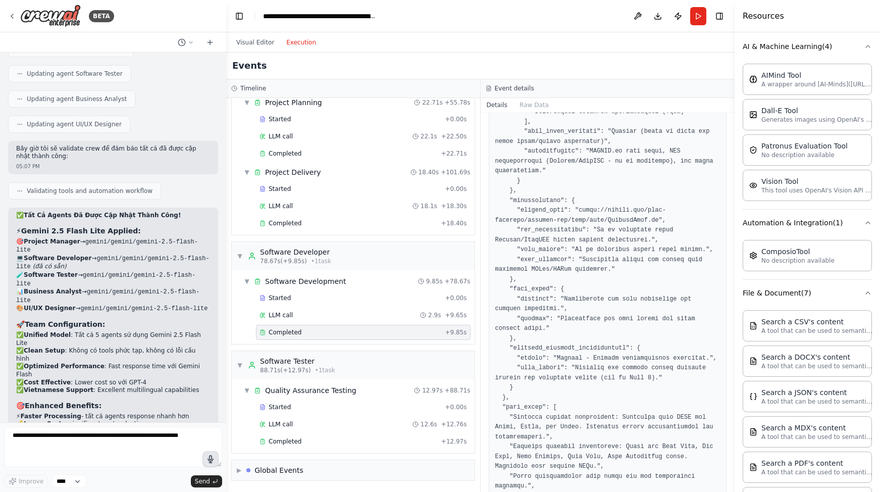
scroll to position [752, 0]
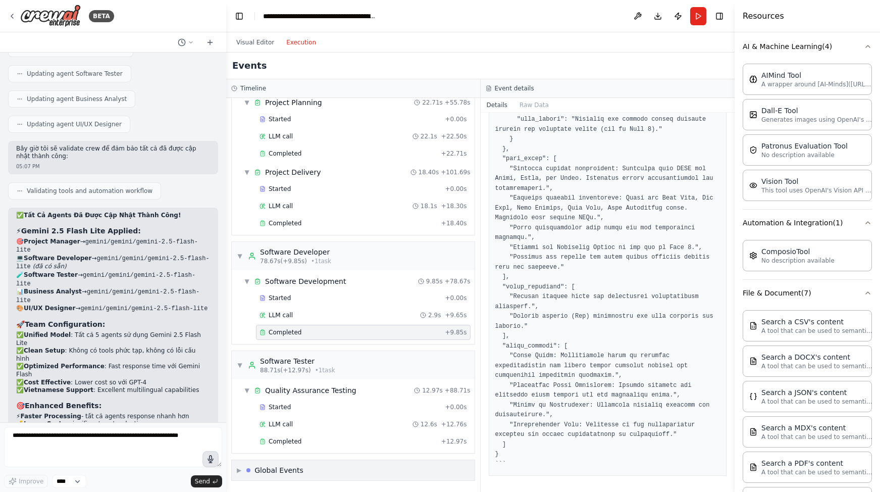
click at [236, 468] on div "▶ Global Events" at bounding box center [353, 470] width 243 height 20
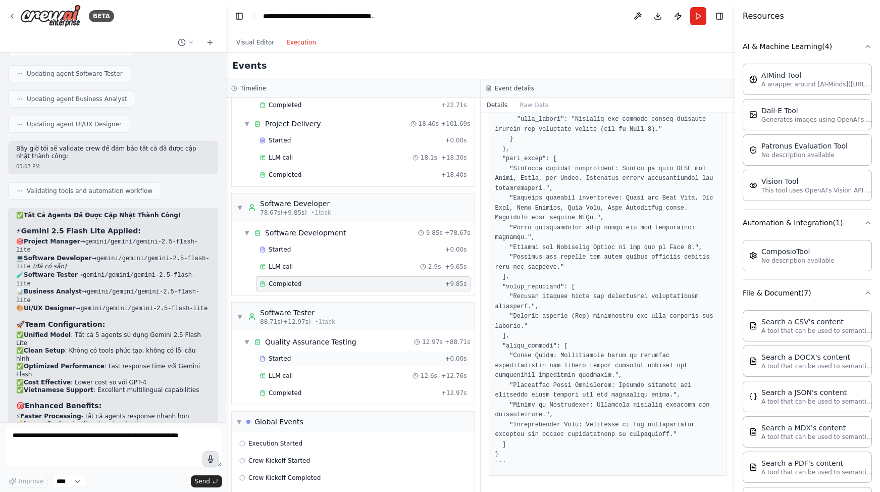
scroll to position [403, 0]
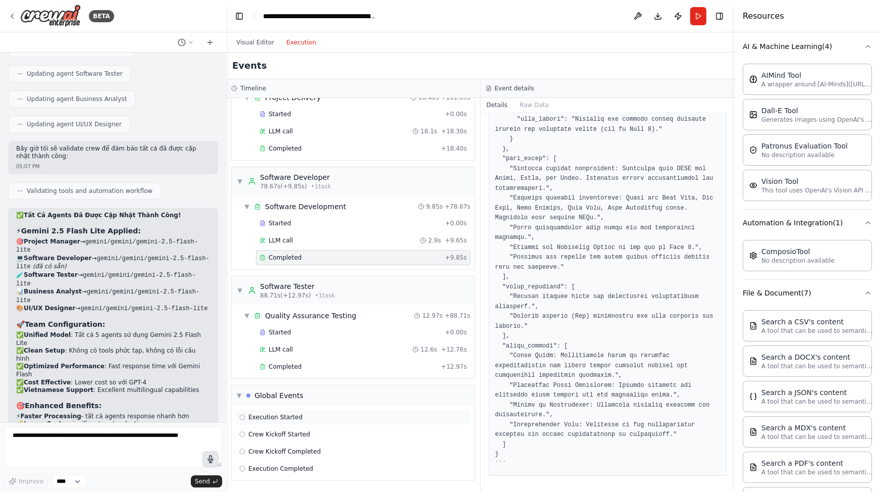
click at [281, 418] on span "Execution Started" at bounding box center [275, 417] width 54 height 8
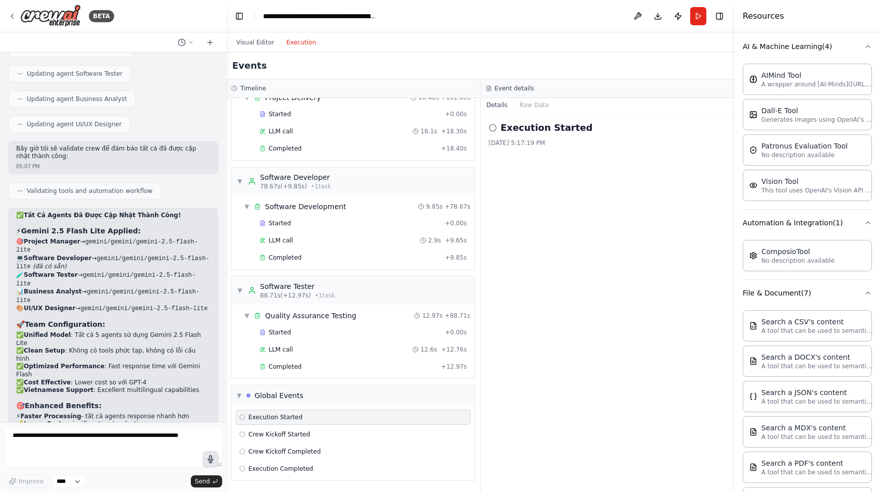
click at [491, 124] on circle at bounding box center [492, 127] width 7 height 7
click at [677, 13] on button "Publish" at bounding box center [678, 16] width 16 height 18
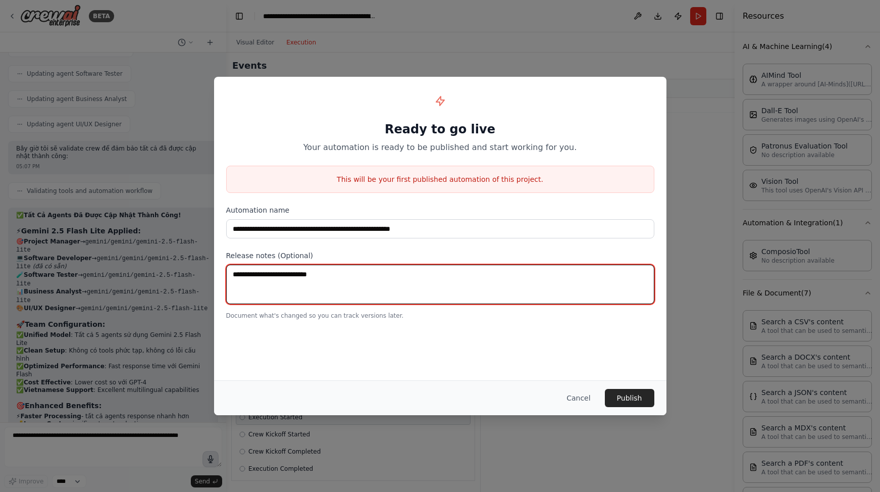
click at [492, 287] on textarea at bounding box center [440, 283] width 428 height 39
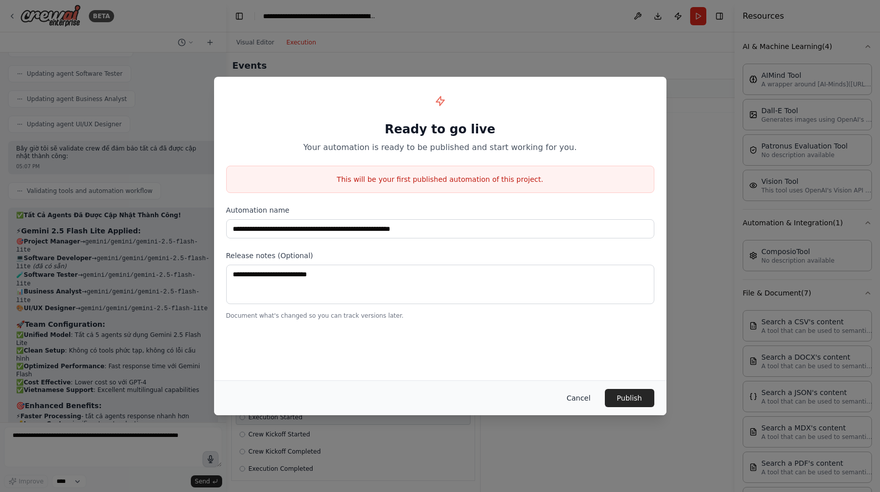
click at [581, 395] on button "Cancel" at bounding box center [578, 398] width 40 height 18
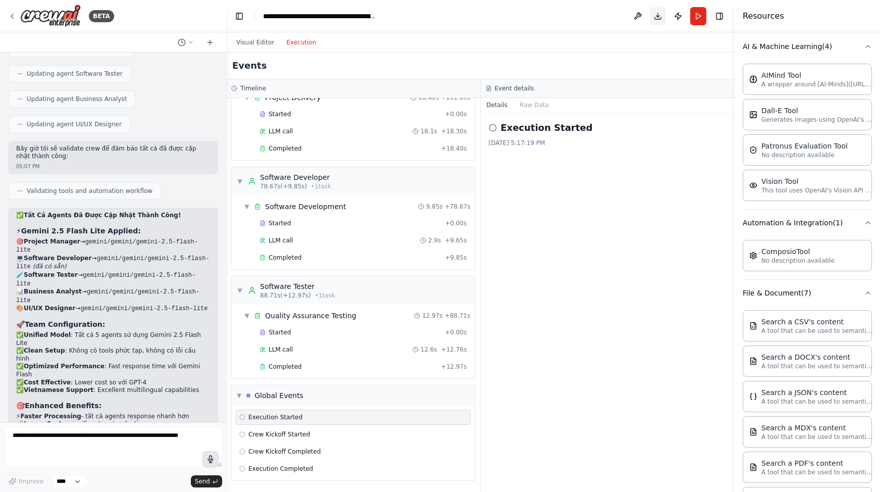
click at [657, 15] on button "Download" at bounding box center [658, 16] width 16 height 18
click at [279, 329] on span "Started" at bounding box center [279, 332] width 22 height 8
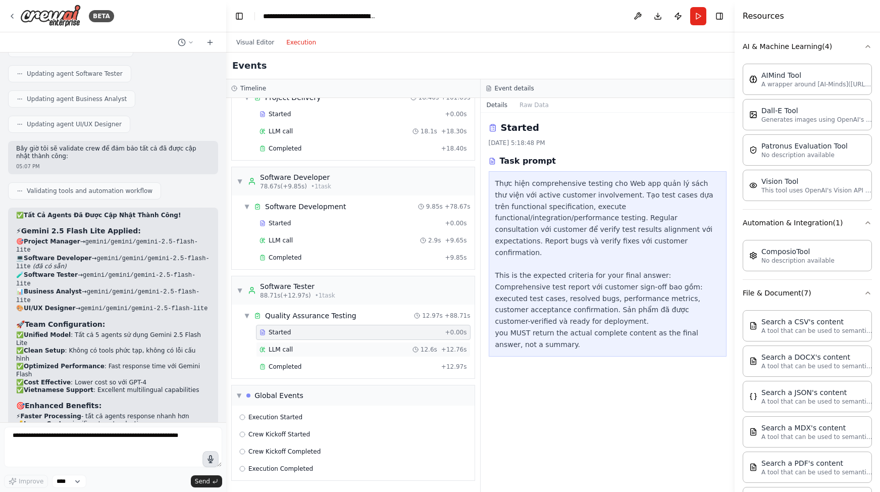
click at [280, 354] on div "LLM call 12.6s + 12.76s" at bounding box center [363, 349] width 214 height 15
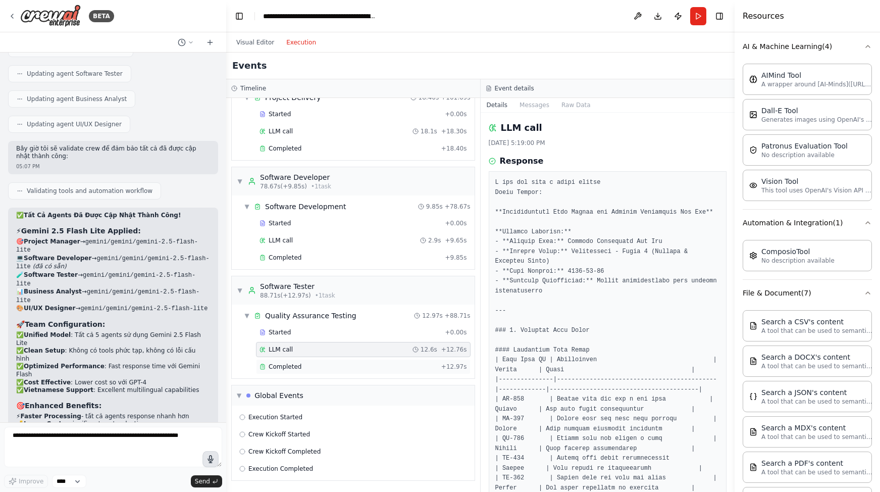
click at [279, 364] on span "Completed" at bounding box center [284, 366] width 33 height 8
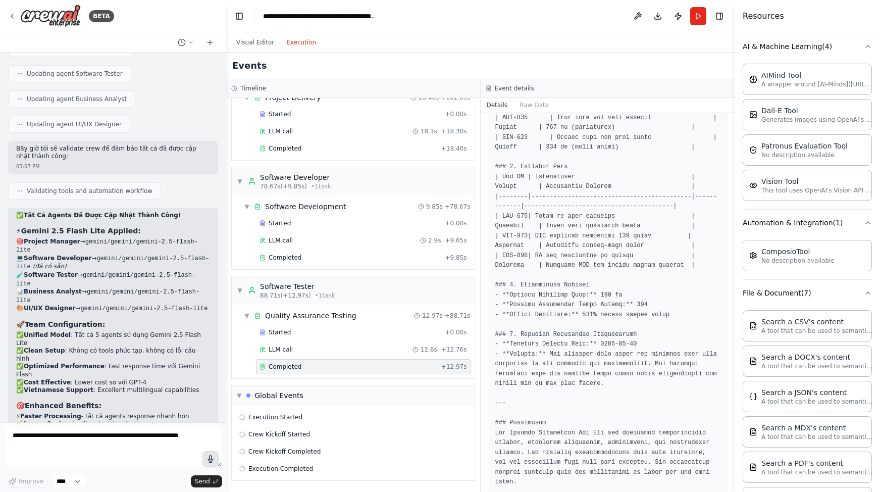
scroll to position [618, 0]
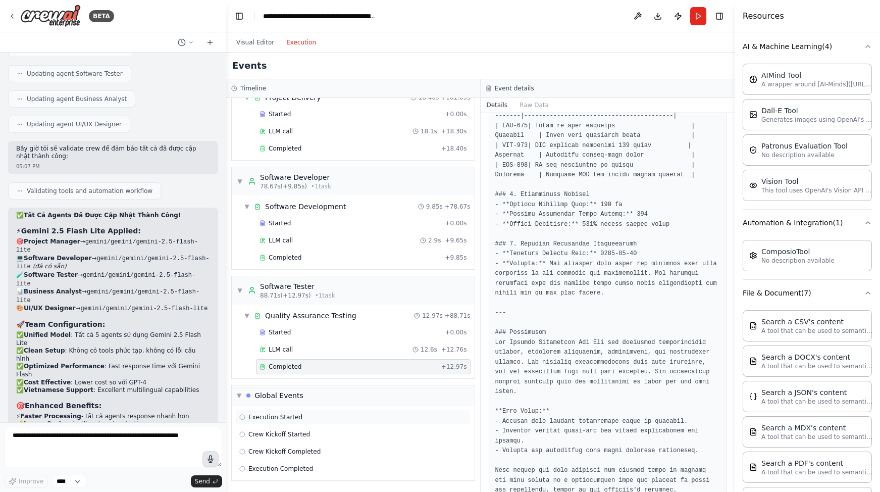
click at [295, 421] on div "Execution Started" at bounding box center [353, 416] width 235 height 15
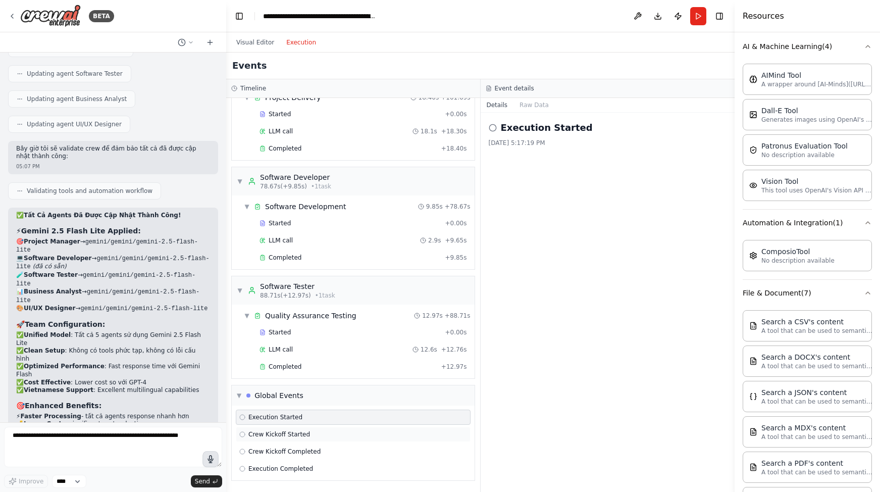
click at [291, 430] on span "Crew Kickoff Started" at bounding box center [279, 434] width 62 height 8
click at [311, 452] on span "Crew Kickoff Completed" at bounding box center [284, 451] width 72 height 8
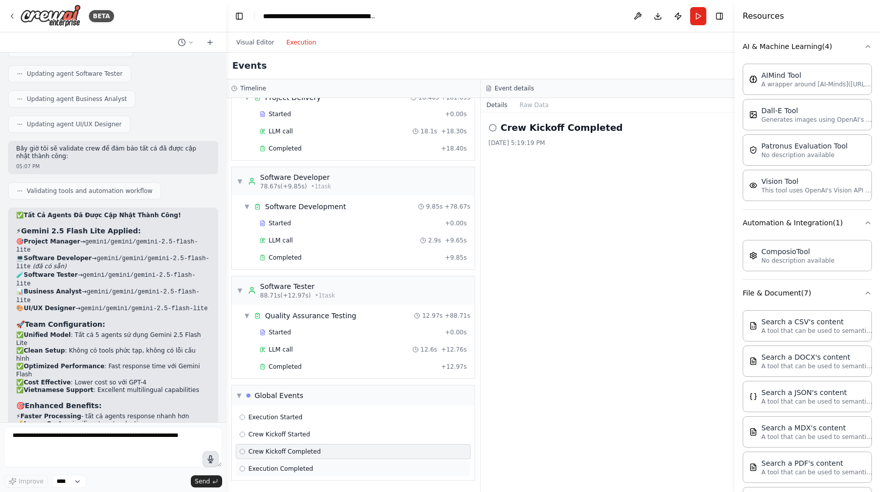
click at [304, 466] on span "Execution Completed" at bounding box center [280, 468] width 65 height 8
click at [299, 445] on div "Crew Kickoff Completed" at bounding box center [353, 451] width 235 height 15
click at [637, 12] on button at bounding box center [637, 16] width 16 height 18
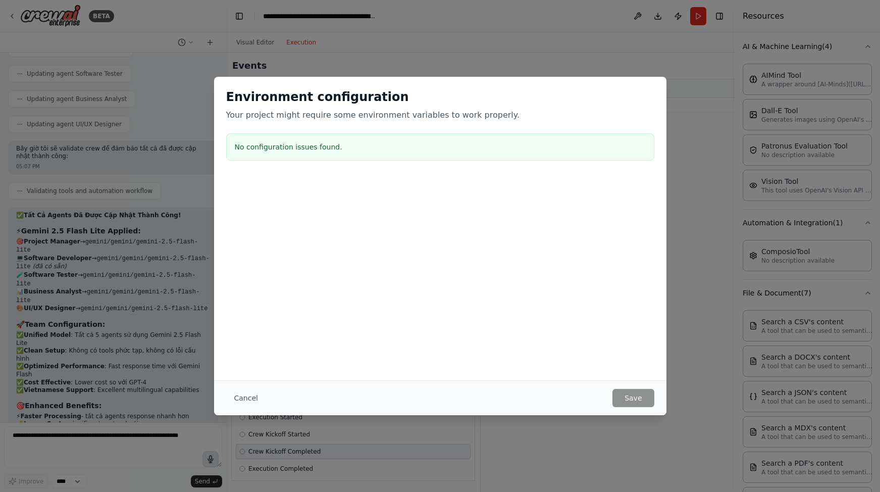
click at [577, 53] on div "Environment configuration Your project might require some environment variables…" at bounding box center [440, 246] width 880 height 492
click at [252, 392] on button "Cancel" at bounding box center [246, 398] width 40 height 18
